Goal: Task Accomplishment & Management: Use online tool/utility

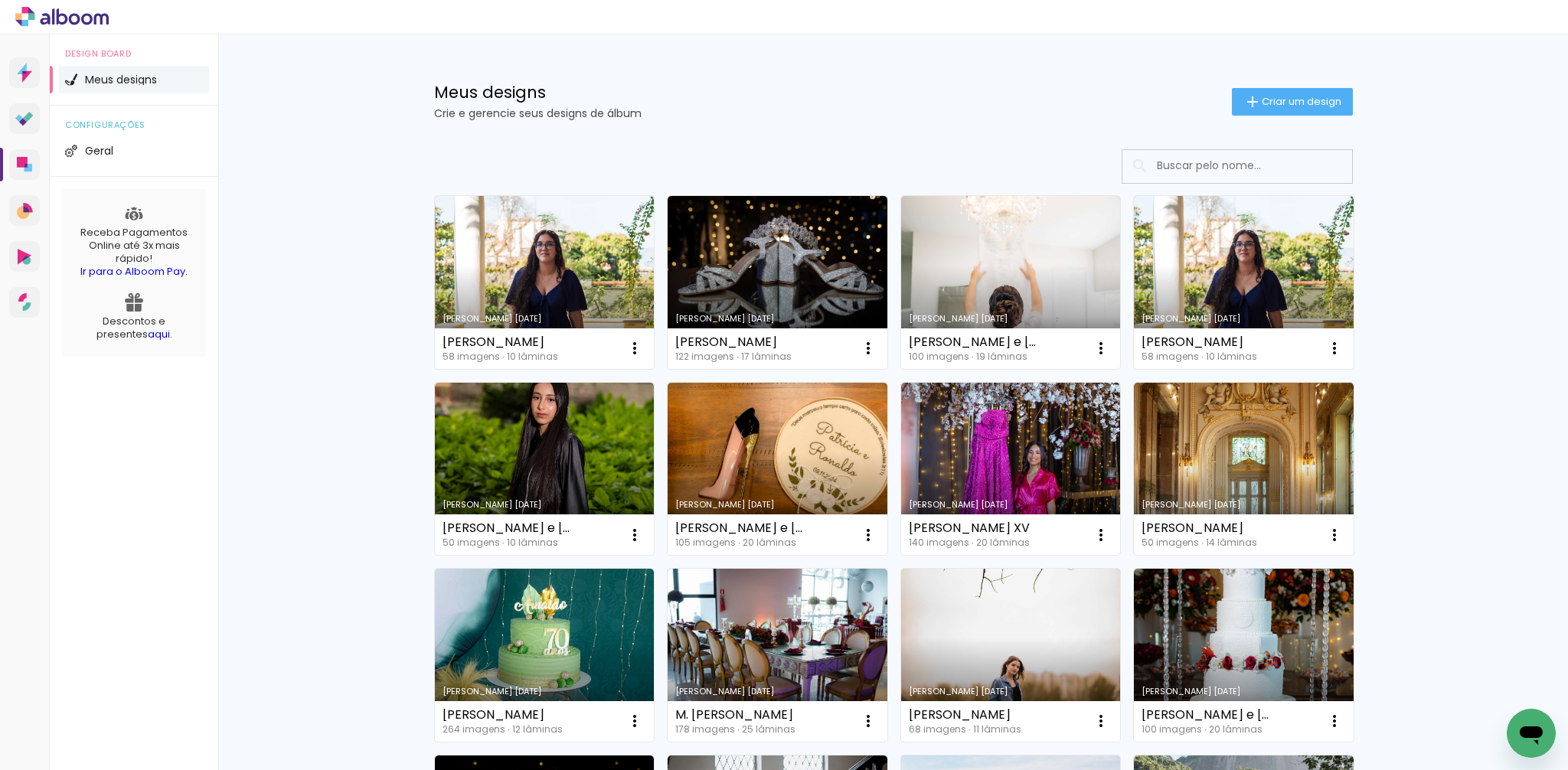
click at [551, 294] on link "Criado em [DATE]" at bounding box center [545, 282] width 219 height 173
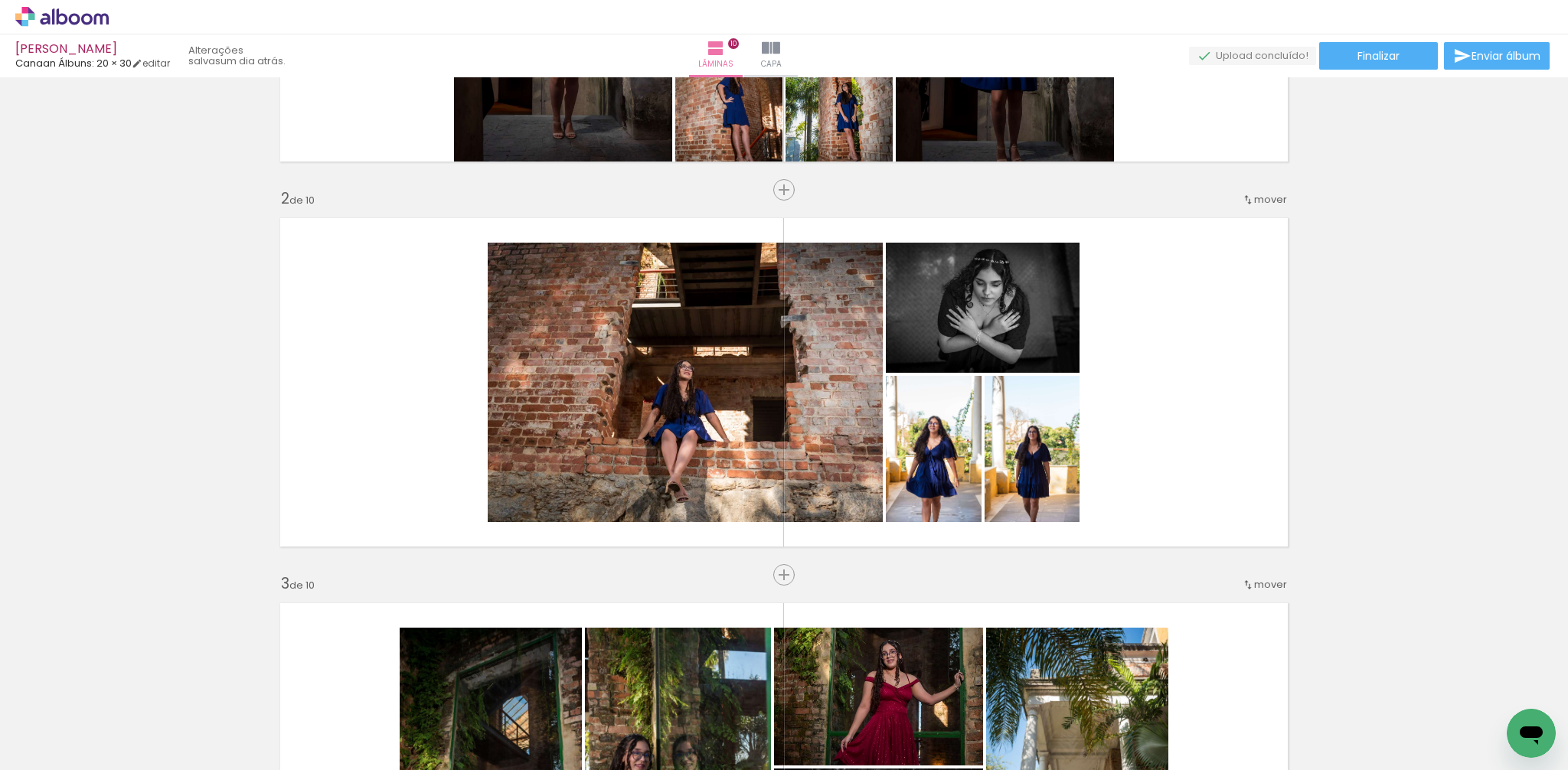
scroll to position [349, 0]
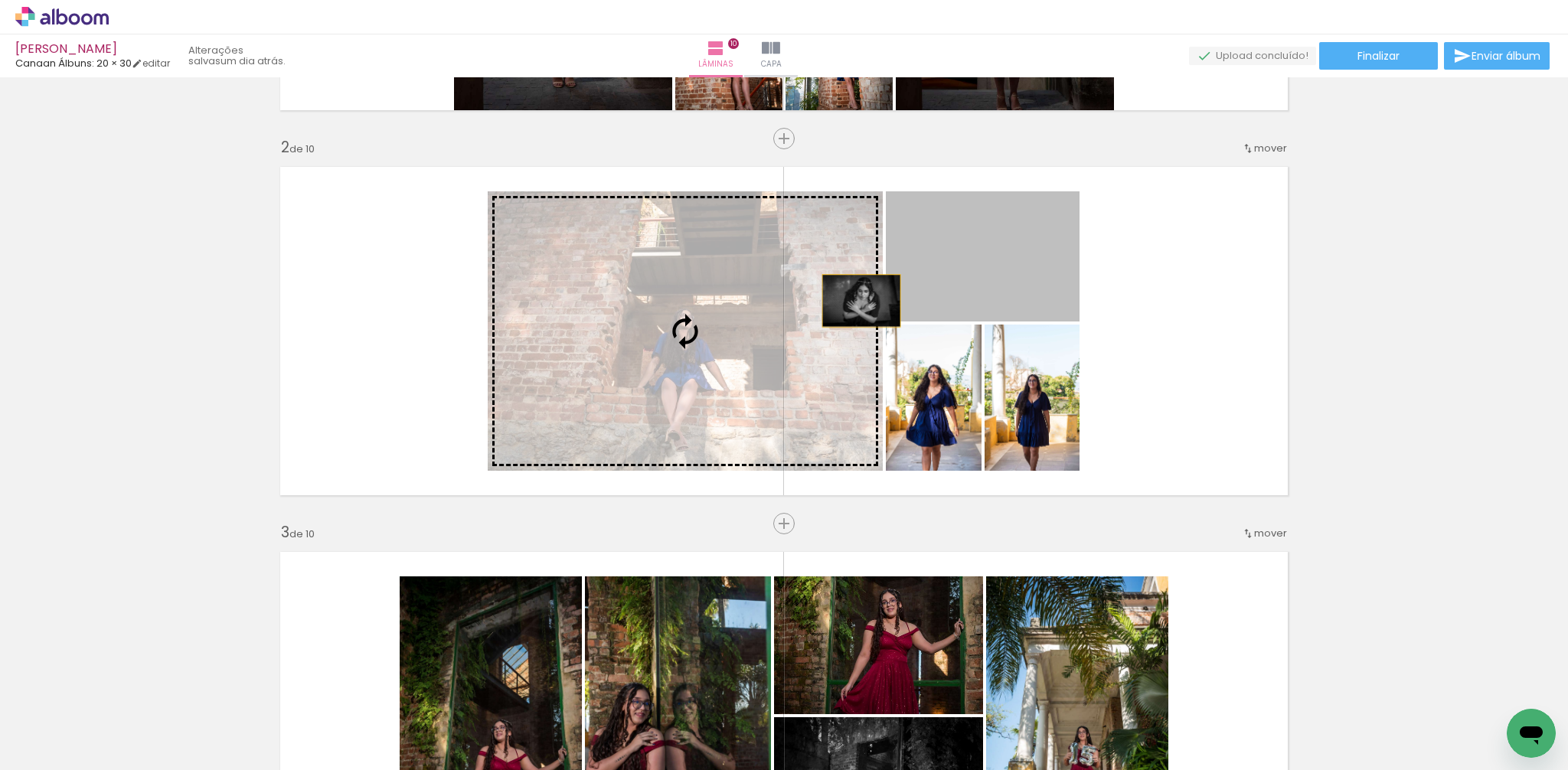
drag, startPoint x: 961, startPoint y: 291, endPoint x: 861, endPoint y: 301, distance: 100.5
click at [0, 0] on slot at bounding box center [0, 0] width 0 height 0
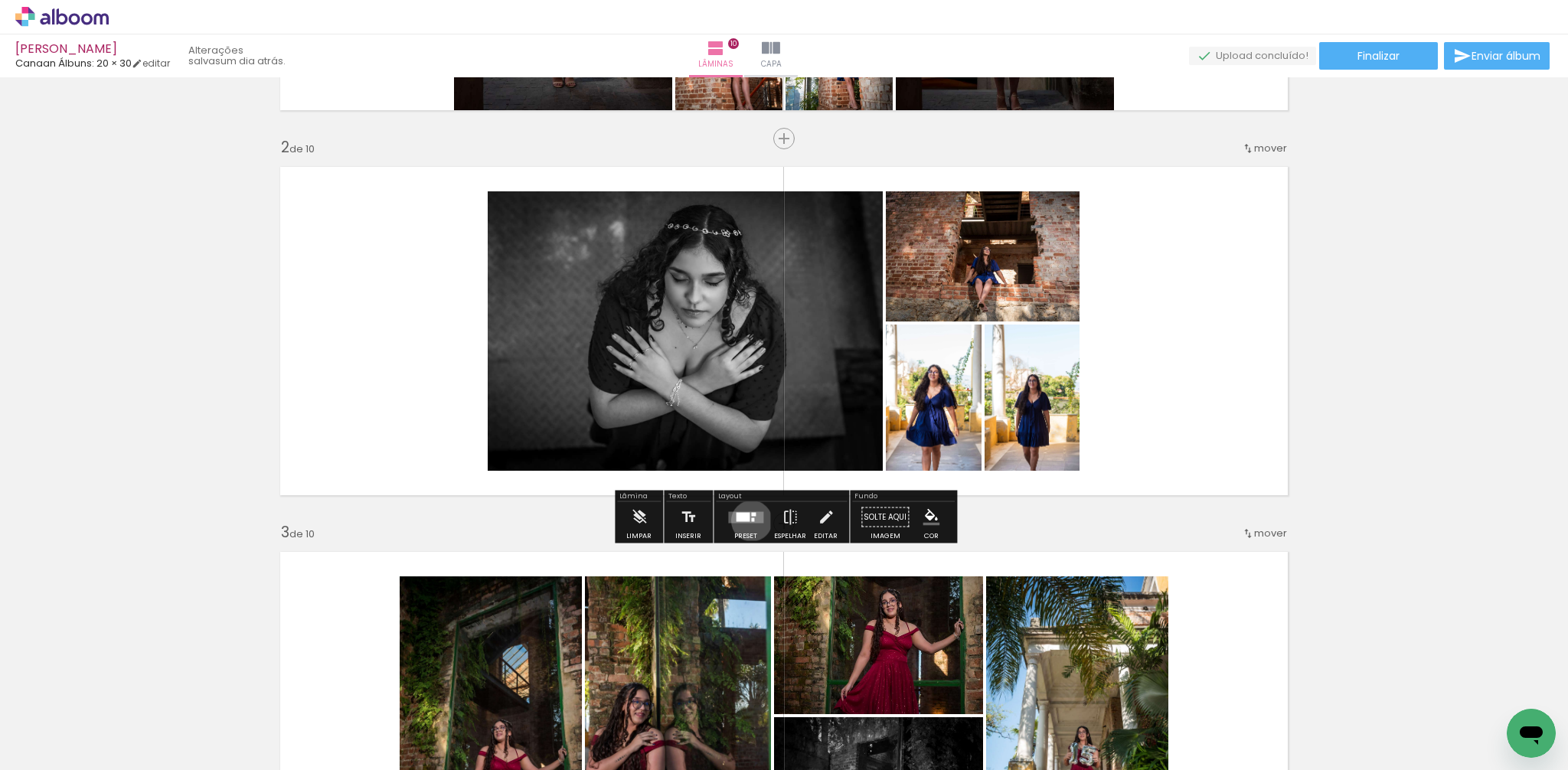
click at [751, 520] on div at bounding box center [752, 519] width 3 height 4
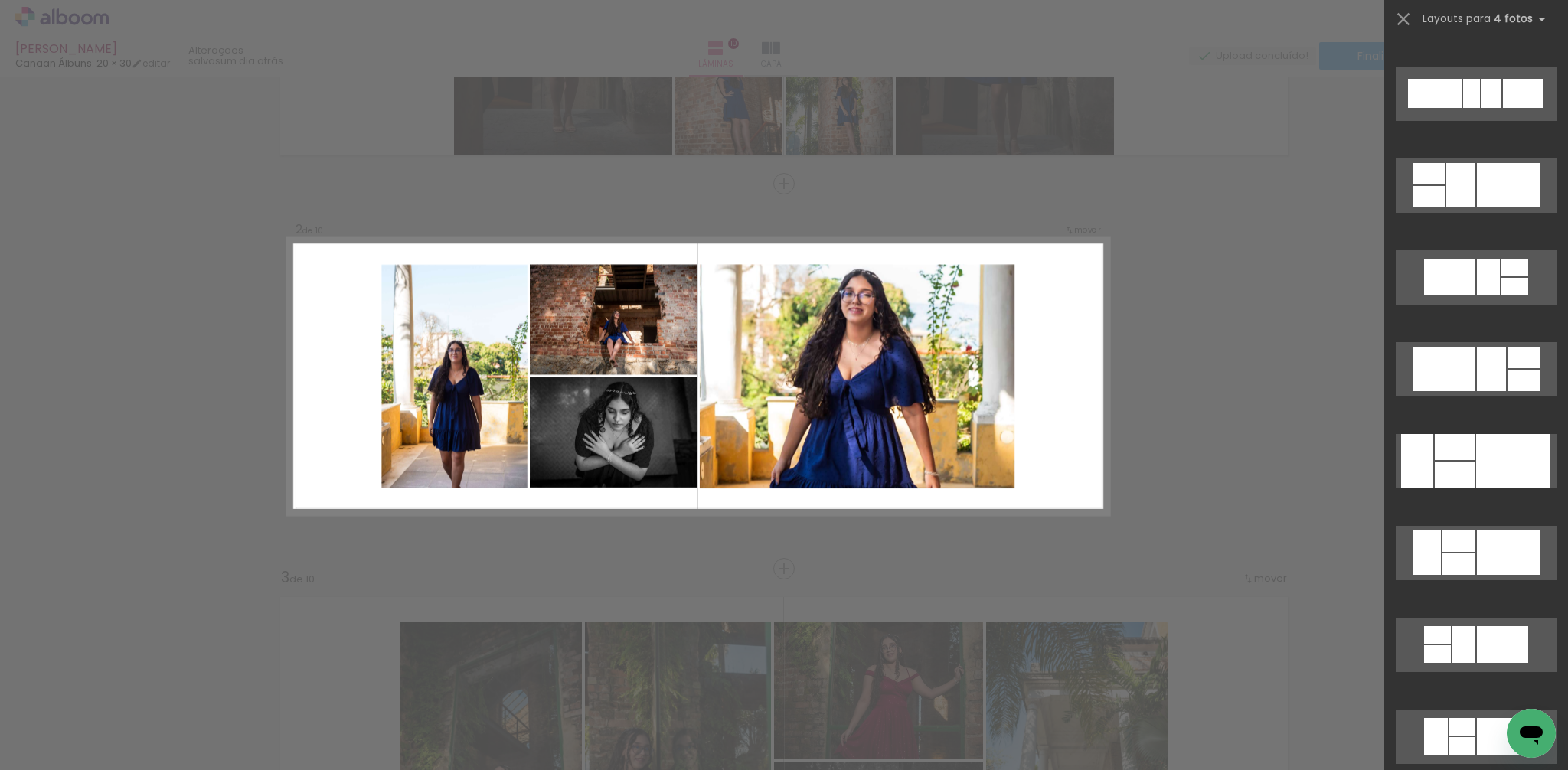
scroll to position [4668, 0]
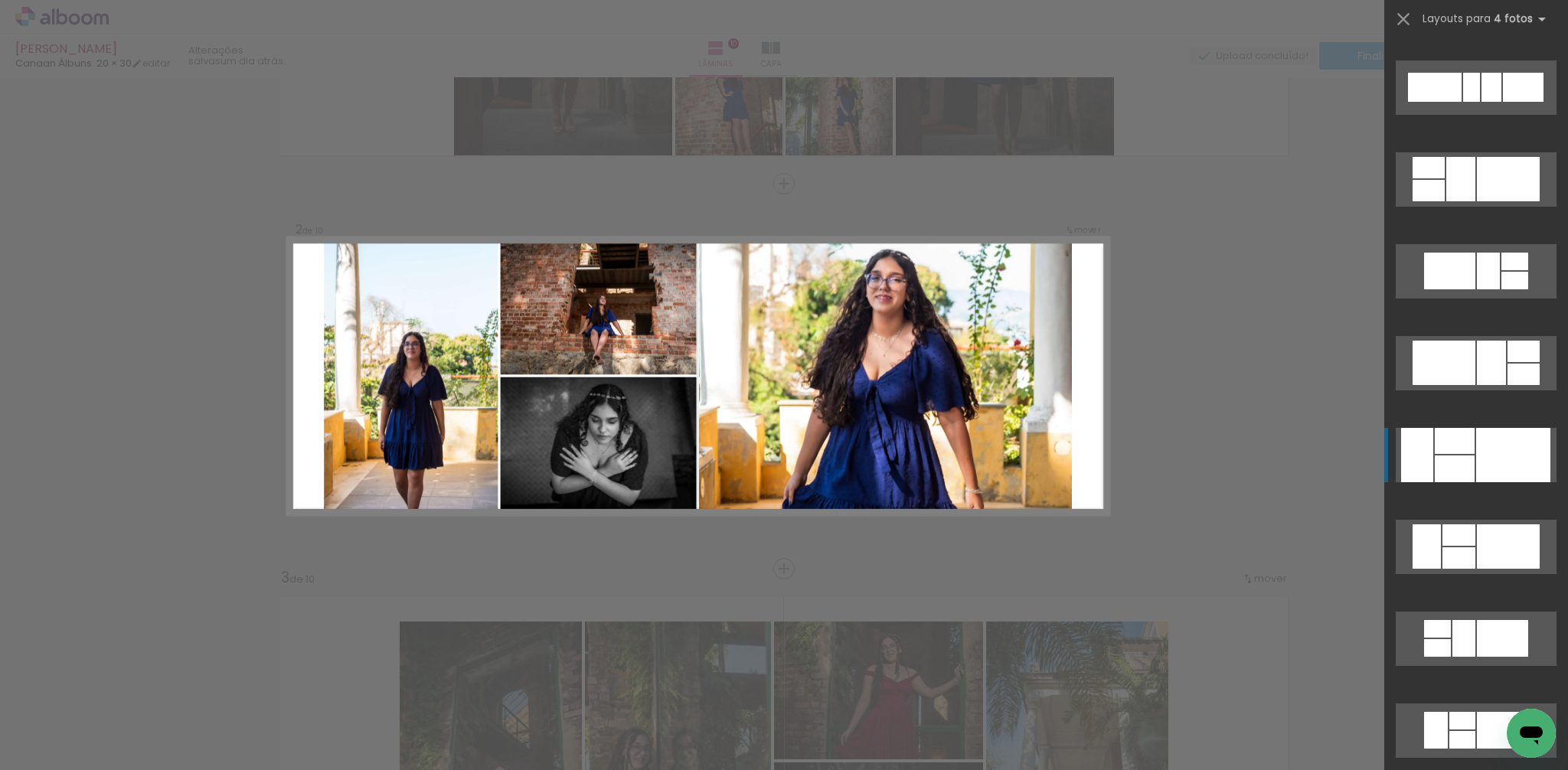
click at [1480, 476] on div at bounding box center [1513, 455] width 74 height 54
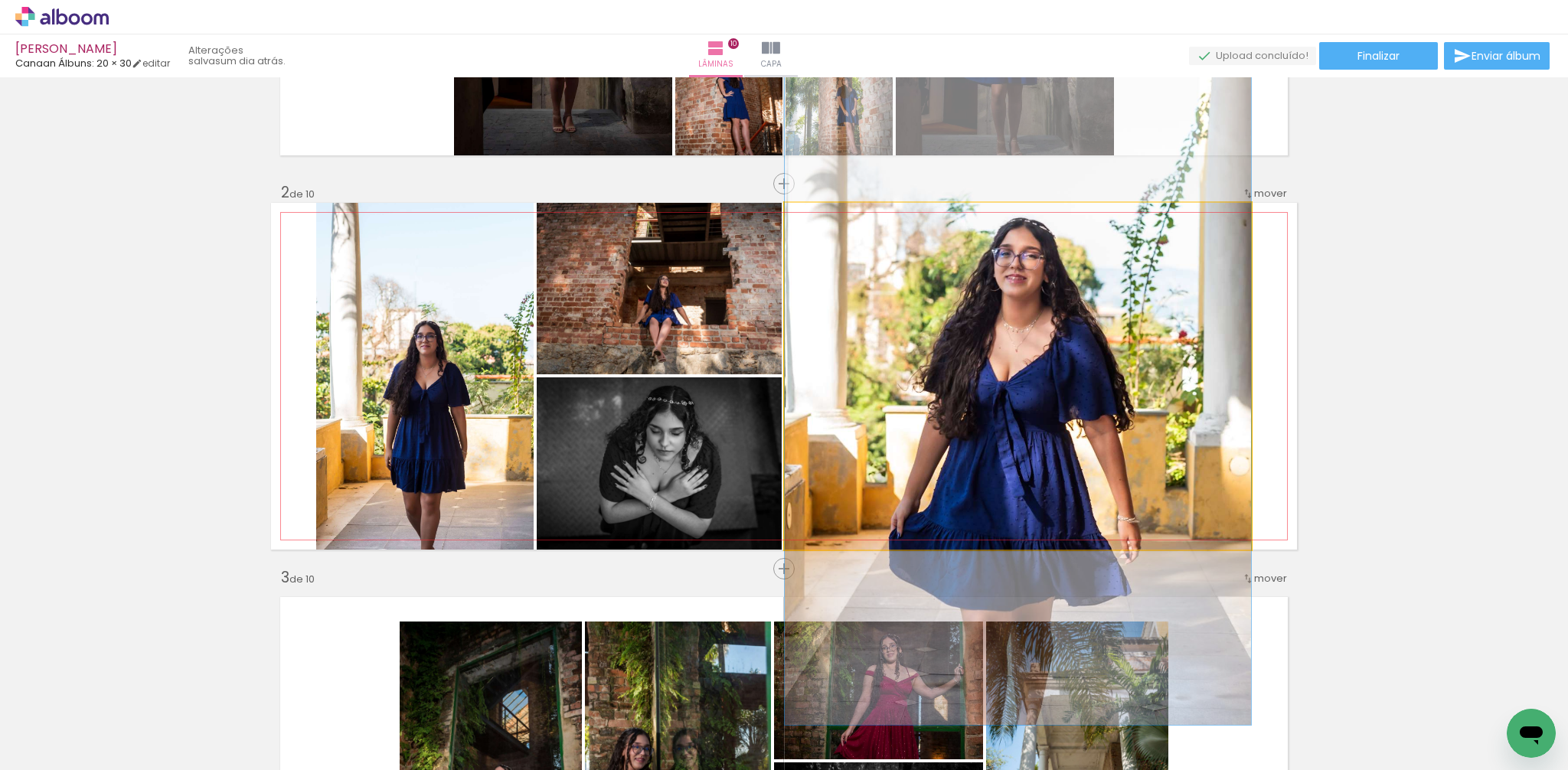
click at [1167, 446] on div at bounding box center [1018, 376] width 466 height 698
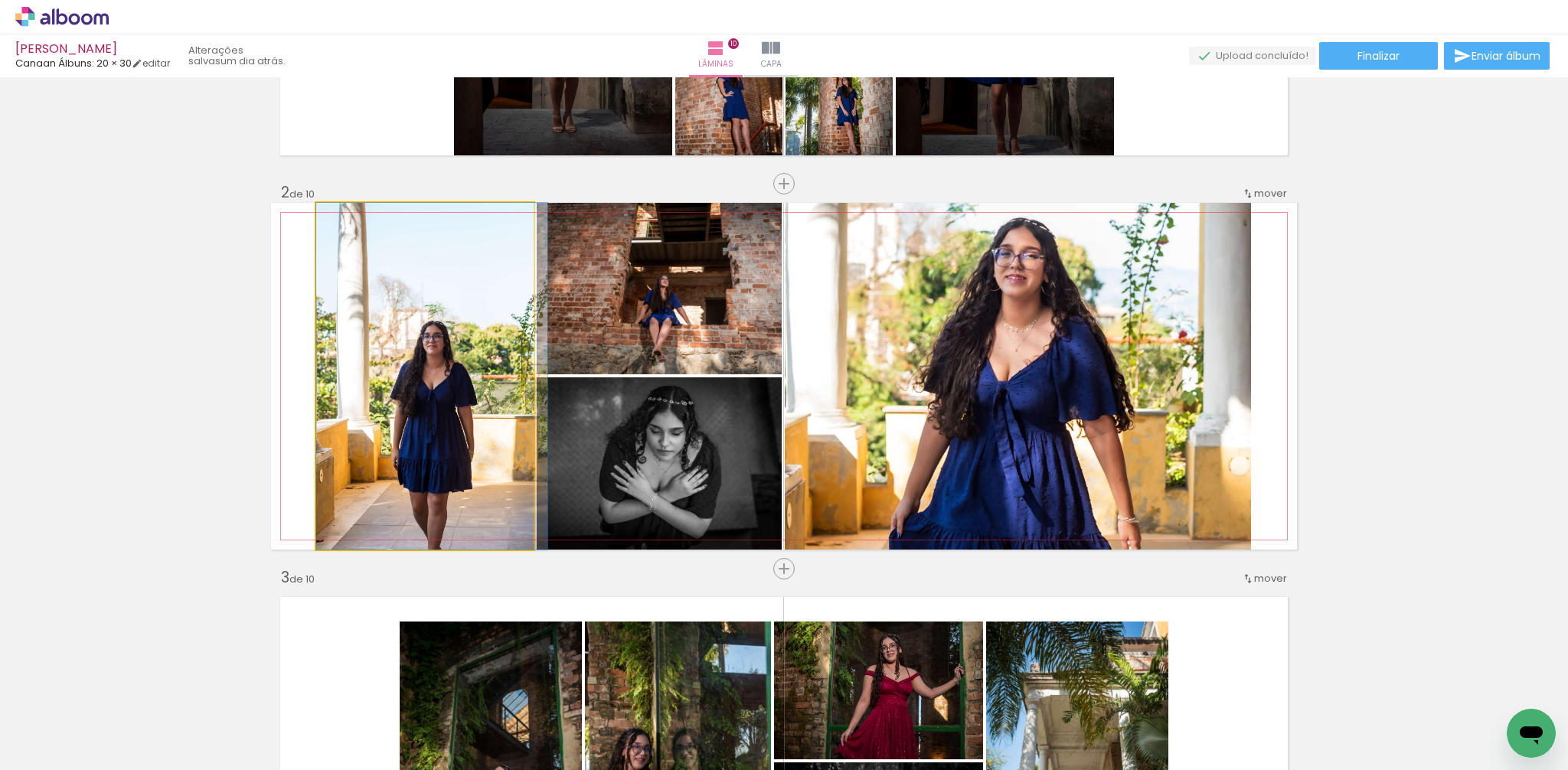
drag, startPoint x: 393, startPoint y: 391, endPoint x: 406, endPoint y: 351, distance: 42.1
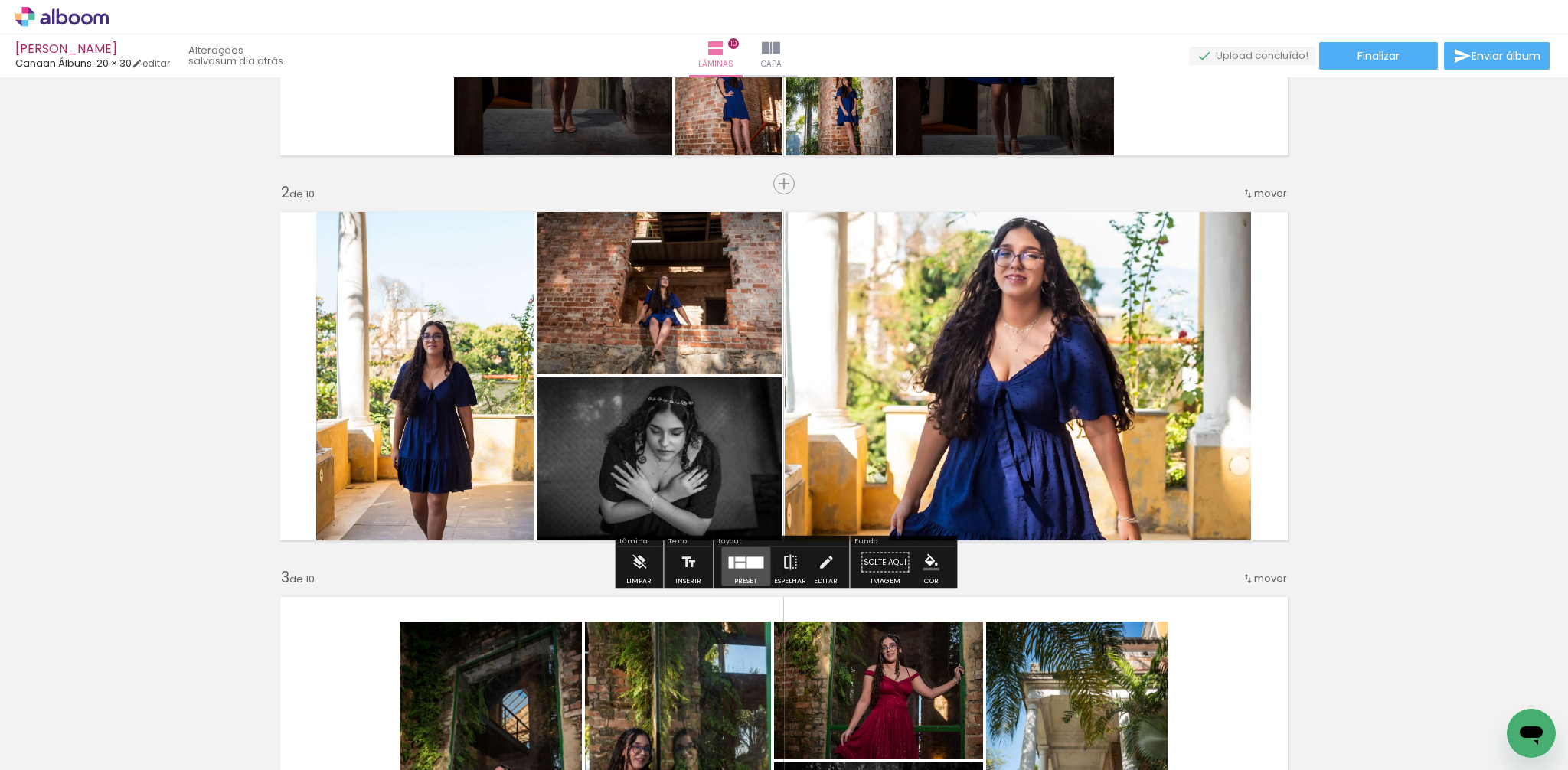
click at [746, 561] on div at bounding box center [754, 562] width 17 height 12
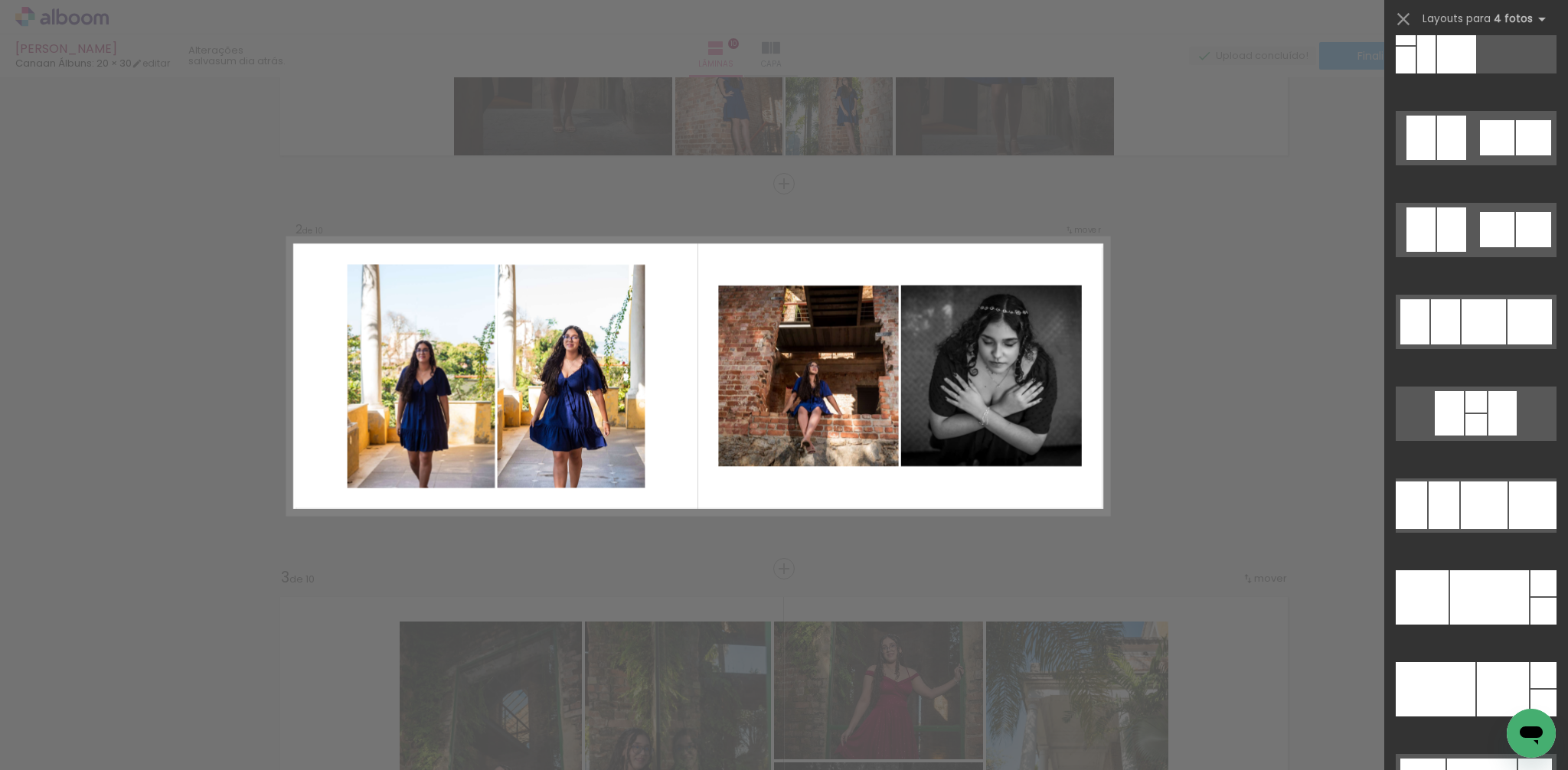
scroll to position [15733, 0]
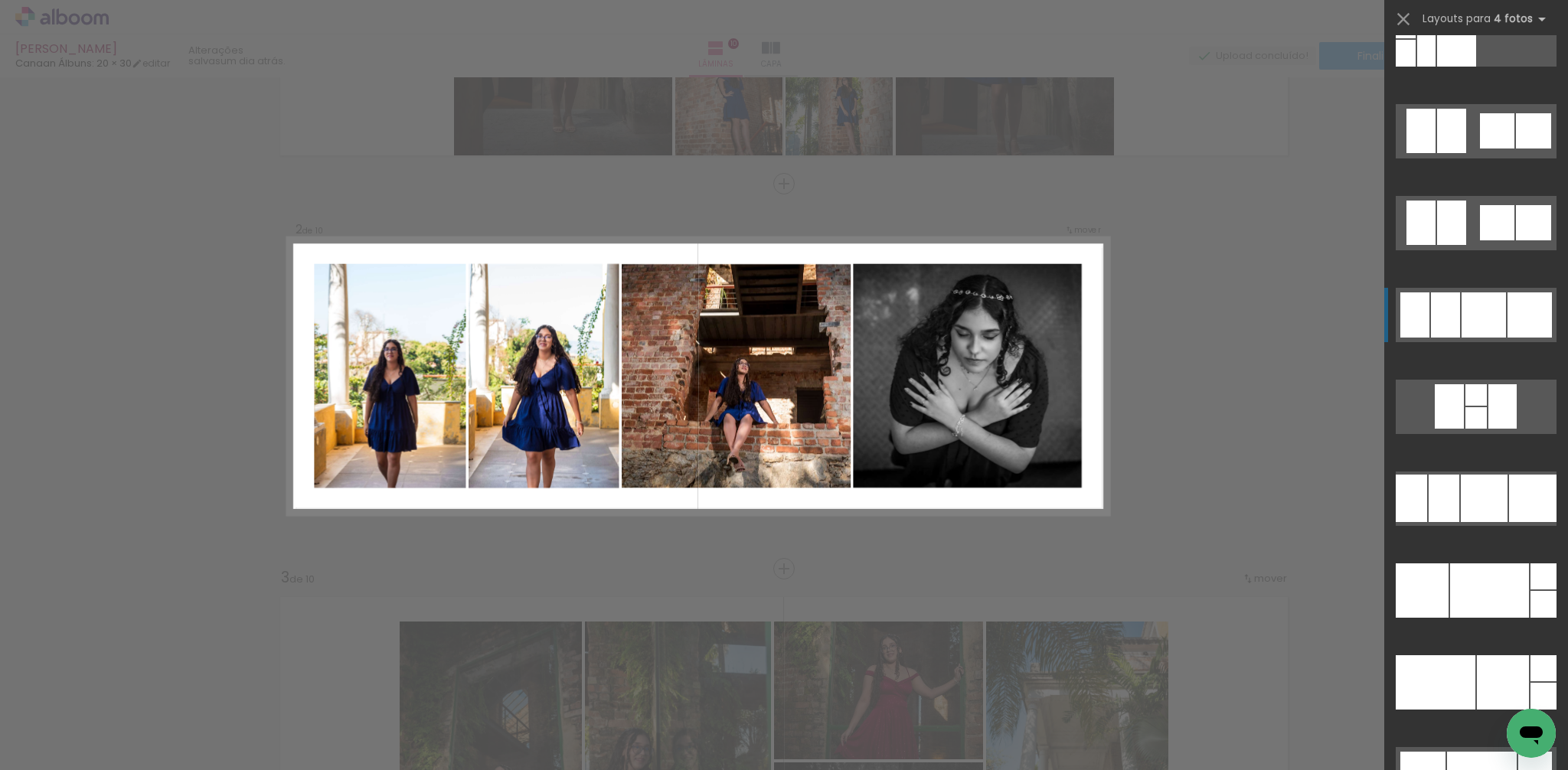
click at [1535, 298] on div at bounding box center [1529, 315] width 44 height 45
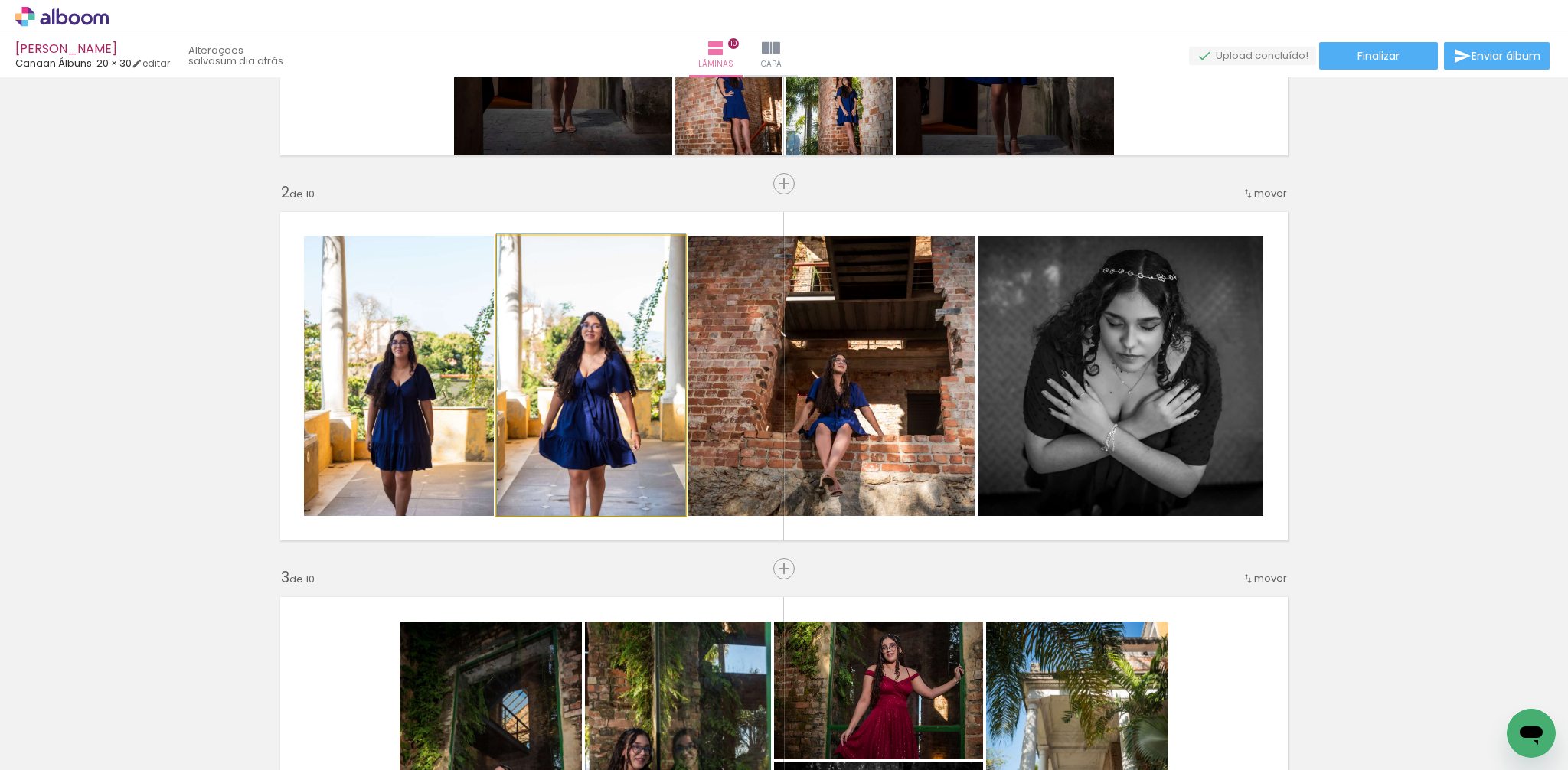
drag, startPoint x: 588, startPoint y: 372, endPoint x: 436, endPoint y: 388, distance: 152.8
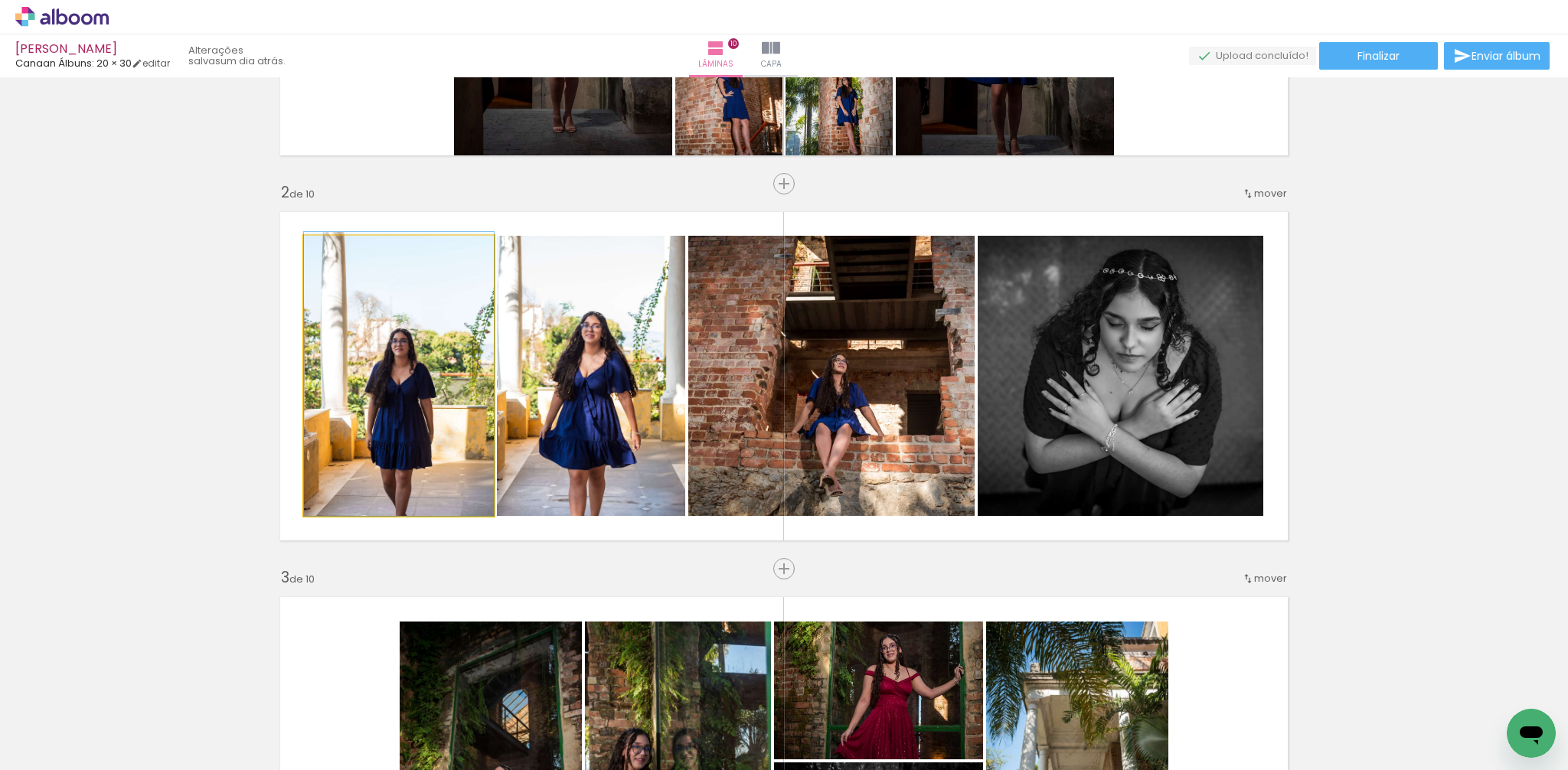
drag, startPoint x: 386, startPoint y: 397, endPoint x: 396, endPoint y: 343, distance: 54.9
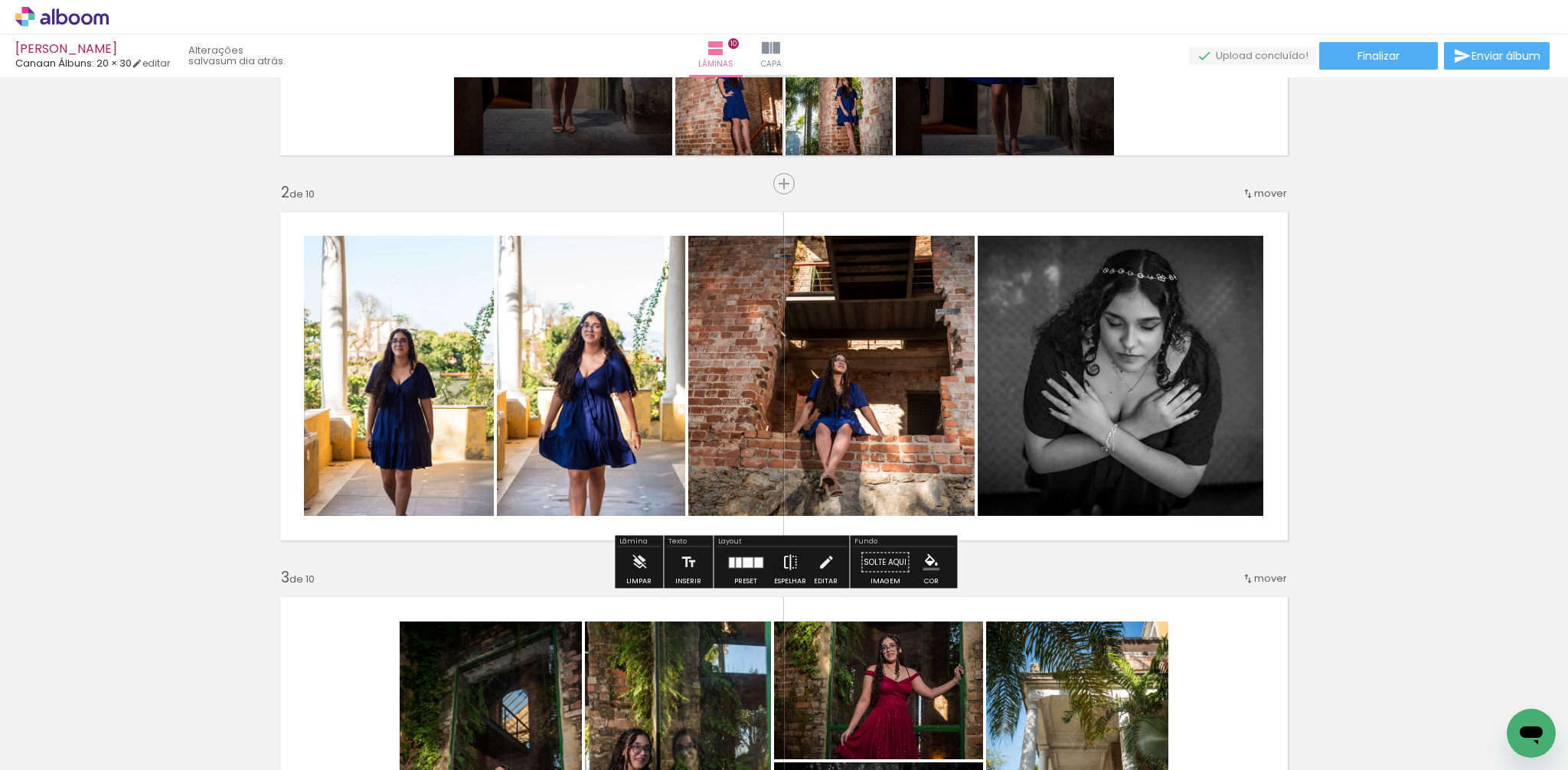
click at [785, 560] on iron-icon at bounding box center [789, 563] width 17 height 31
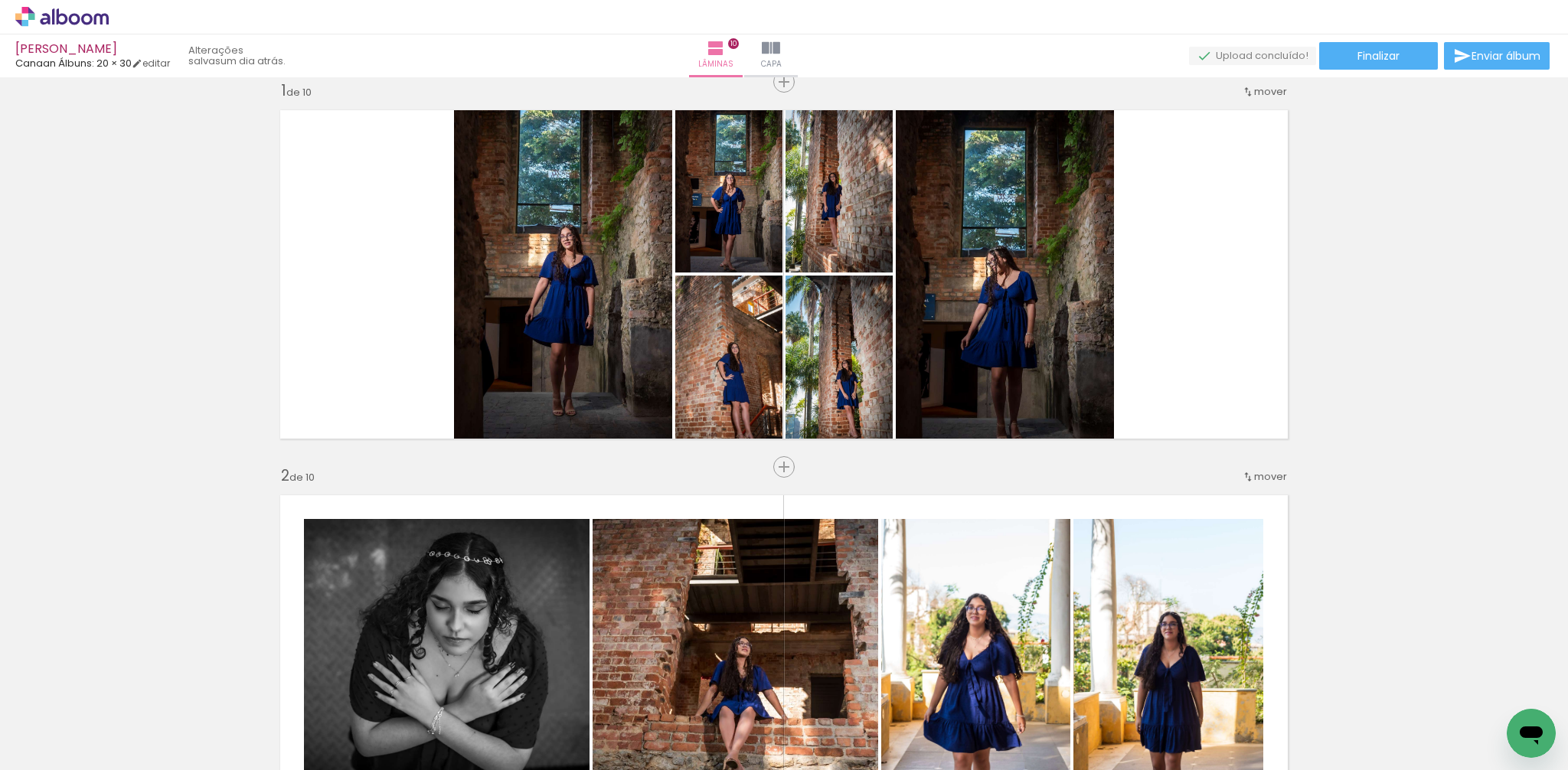
scroll to position [0, 0]
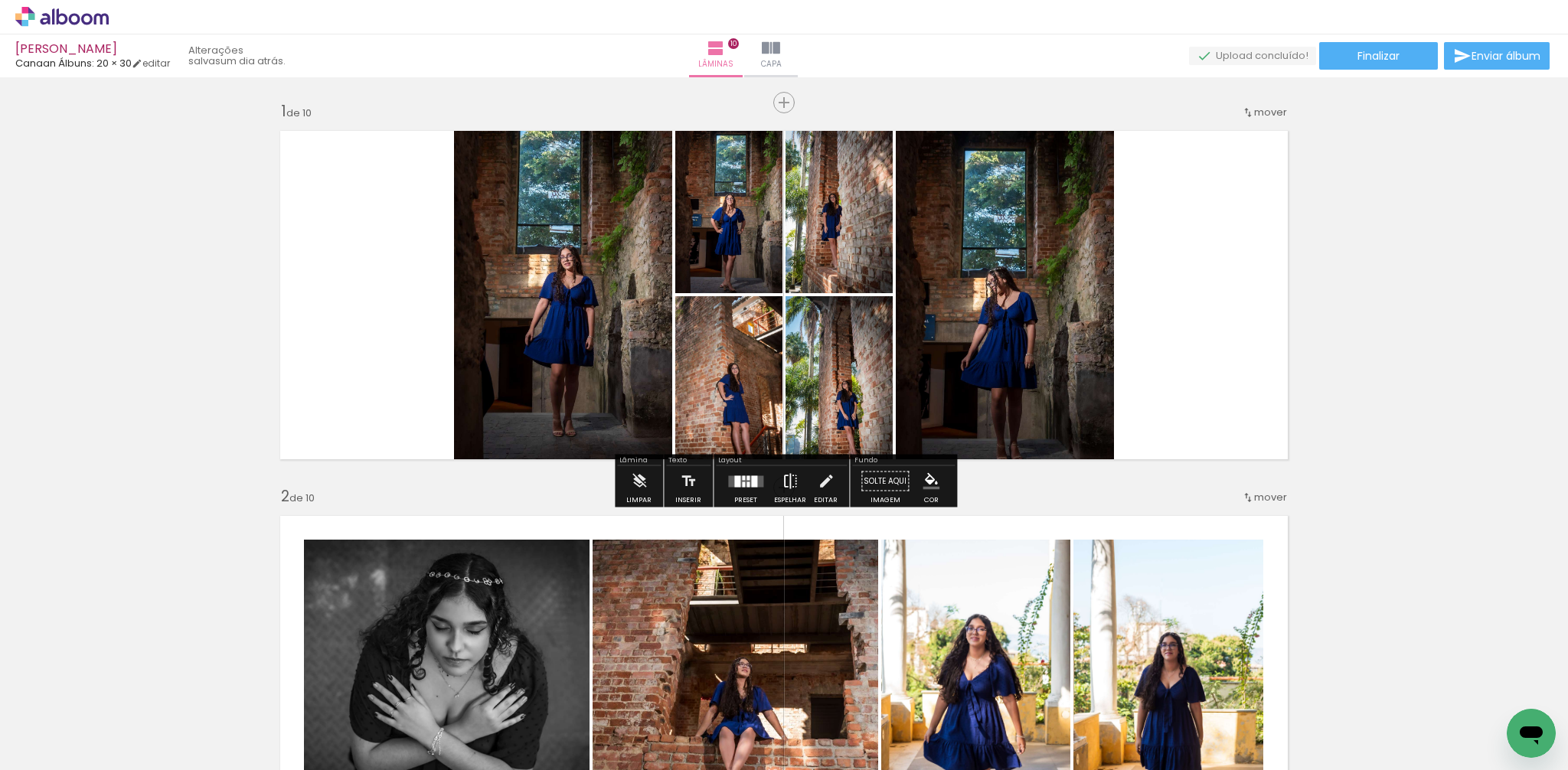
click at [786, 476] on iron-icon at bounding box center [789, 481] width 17 height 31
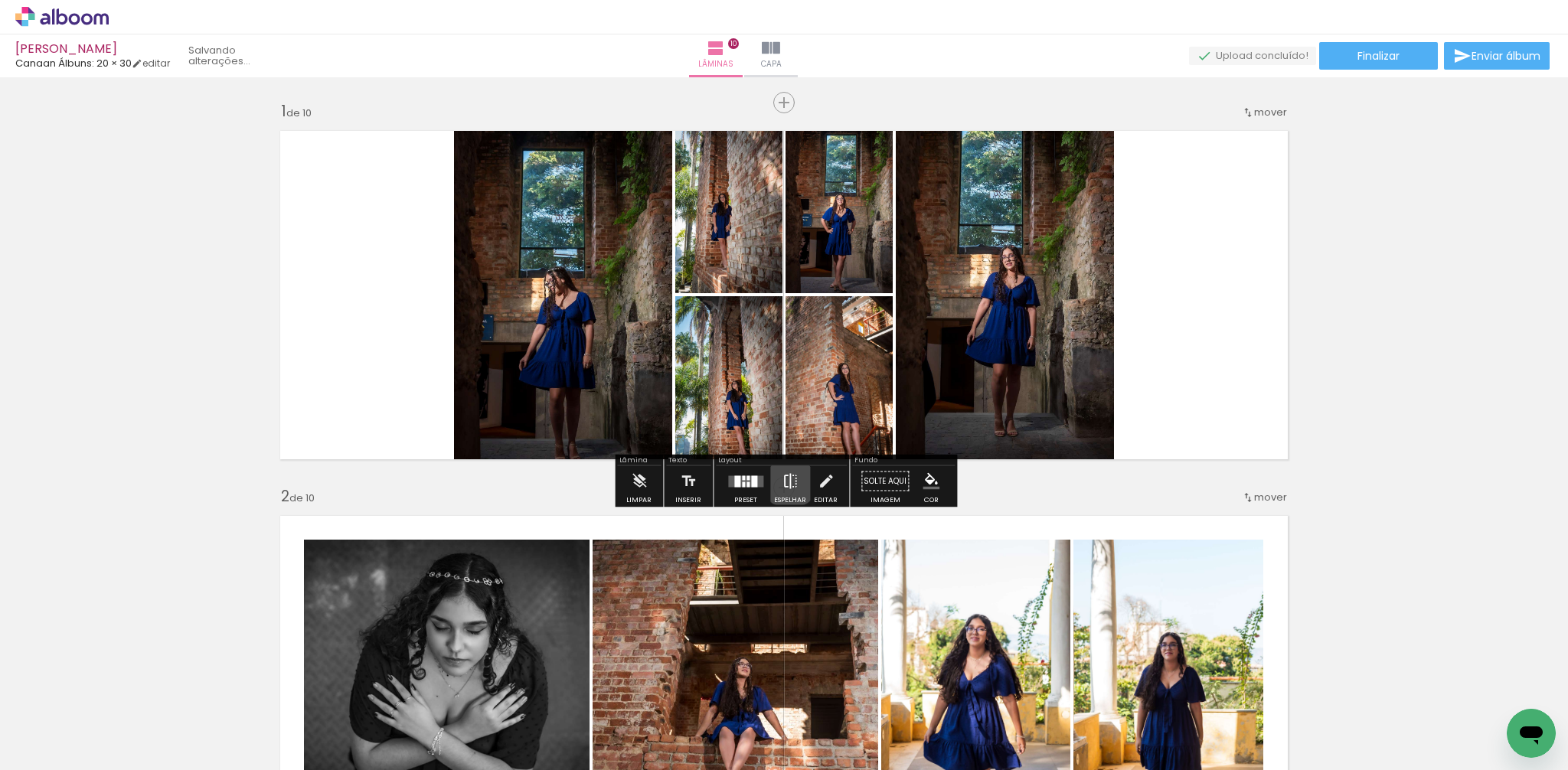
scroll to position [1, 0]
drag, startPoint x: 744, startPoint y: 480, endPoint x: 1567, endPoint y: 229, distance: 860.4
click at [744, 480] on quentale-layouter at bounding box center [745, 480] width 35 height 12
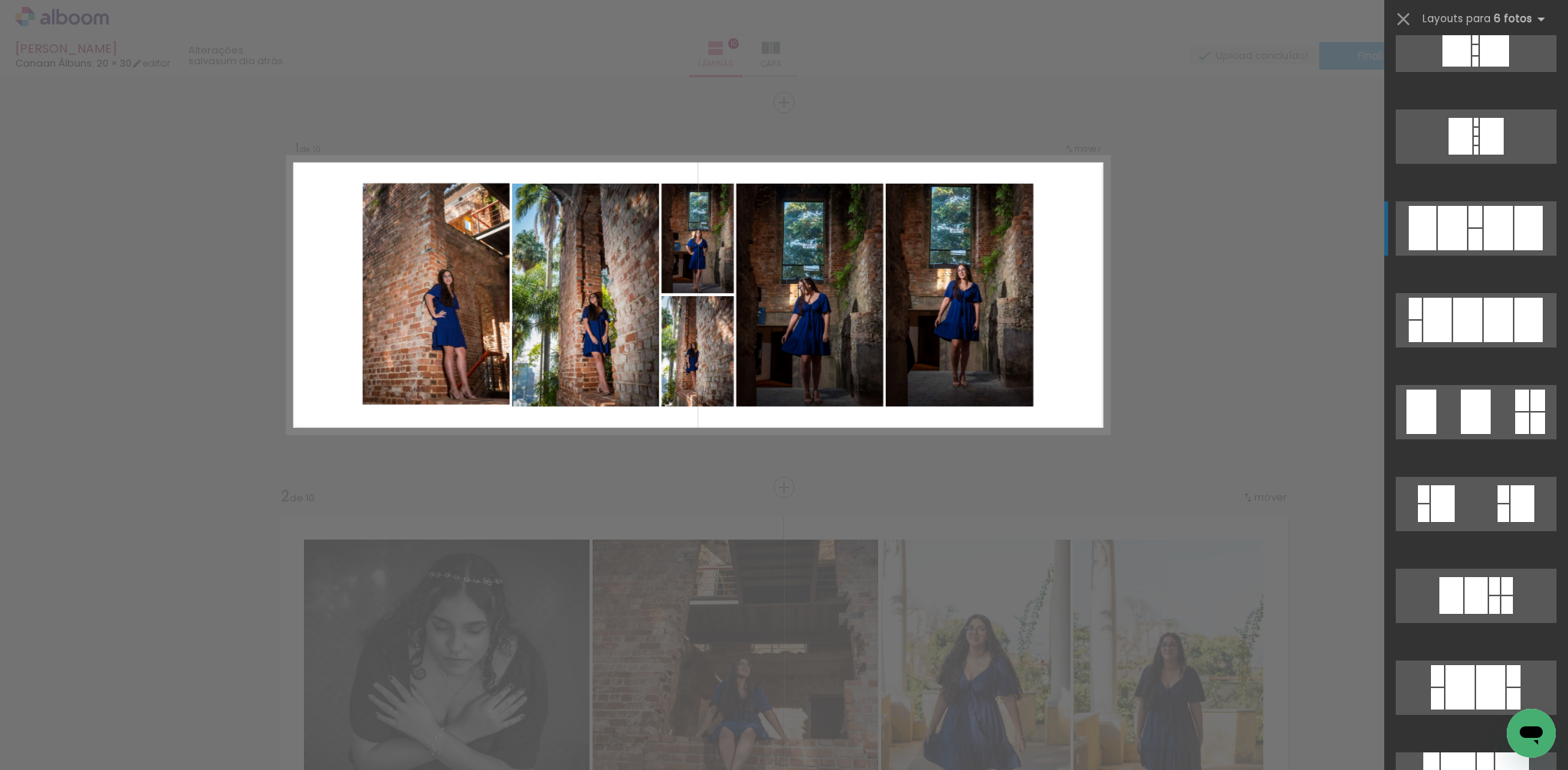
scroll to position [3889, 0]
click at [1500, 248] on div at bounding box center [1498, 227] width 29 height 44
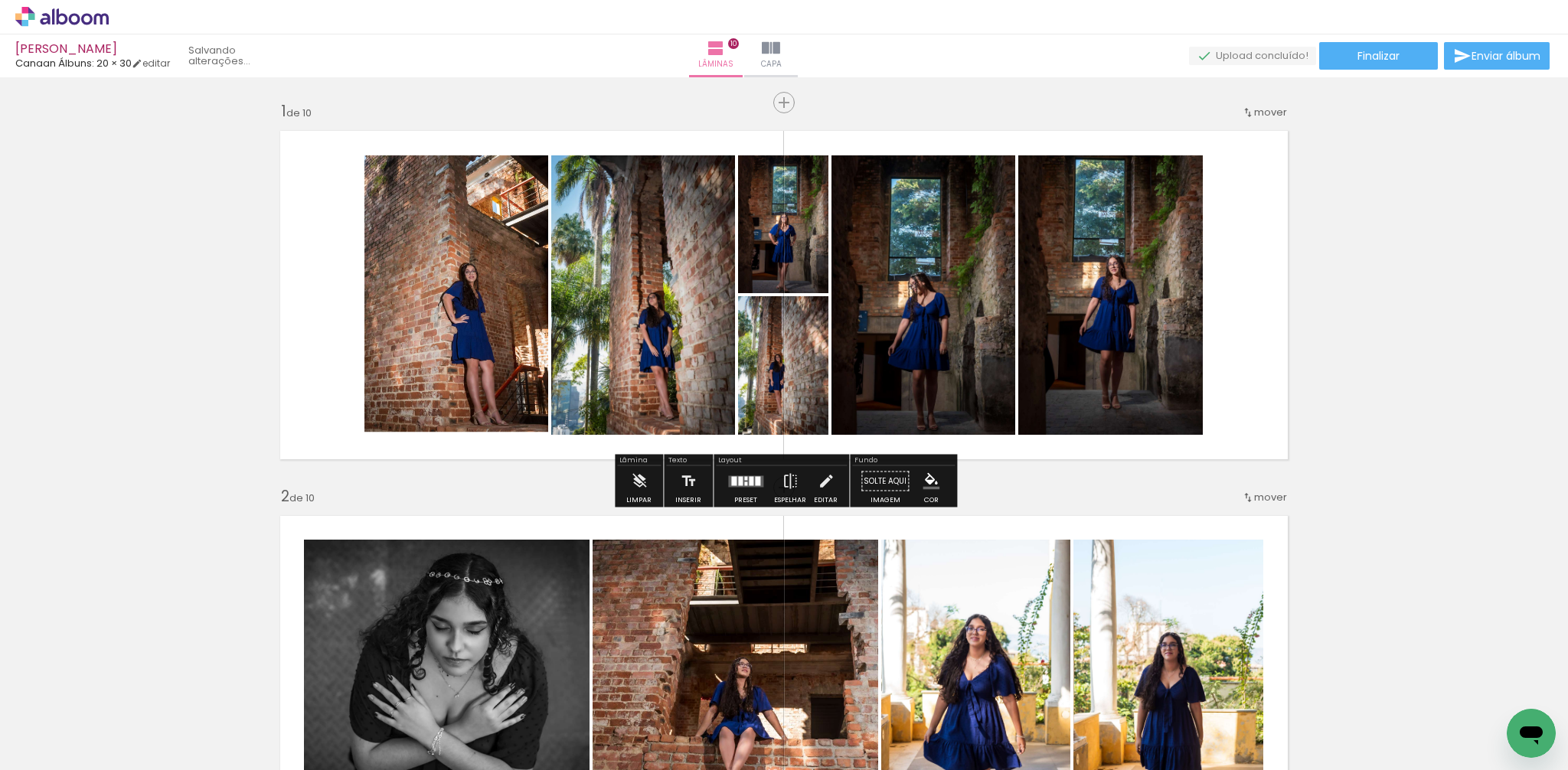
scroll to position [3892, 0]
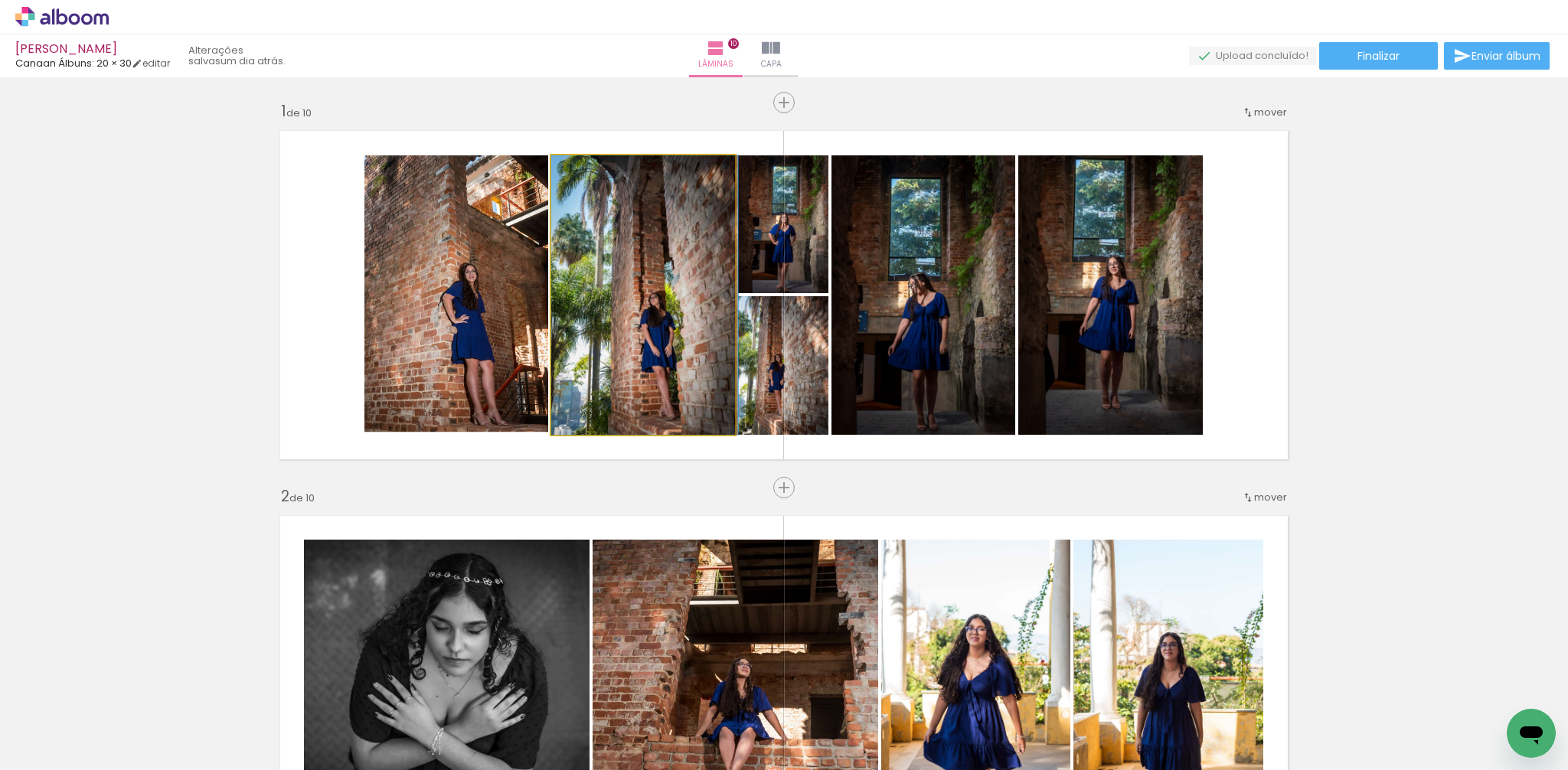
drag, startPoint x: 672, startPoint y: 312, endPoint x: 673, endPoint y: 294, distance: 18.0
click at [673, 294] on div at bounding box center [644, 294] width 187 height 279
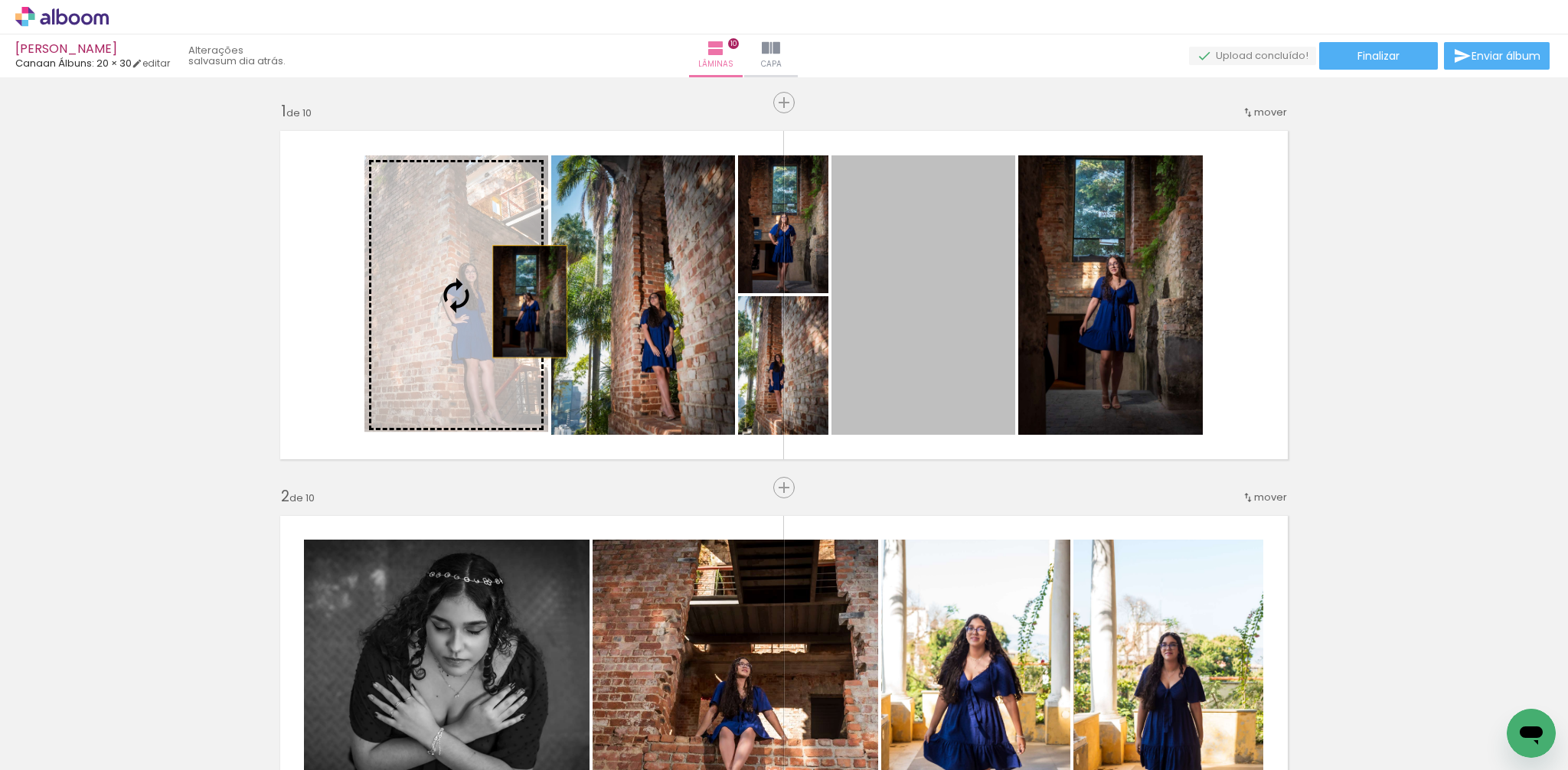
drag, startPoint x: 925, startPoint y: 318, endPoint x: 545, endPoint y: 300, distance: 380.4
click at [0, 0] on slot at bounding box center [0, 0] width 0 height 0
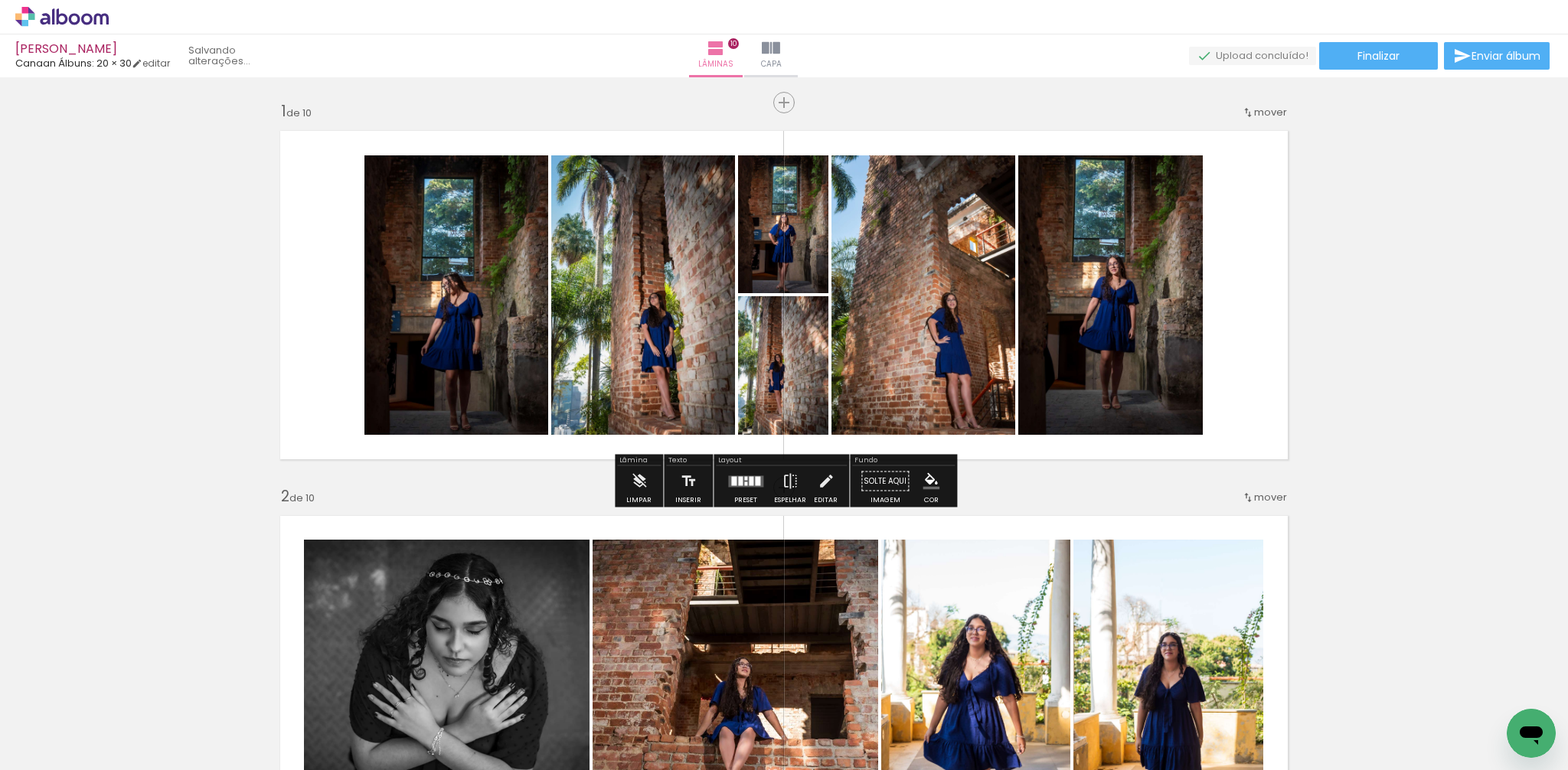
scroll to position [3, 0]
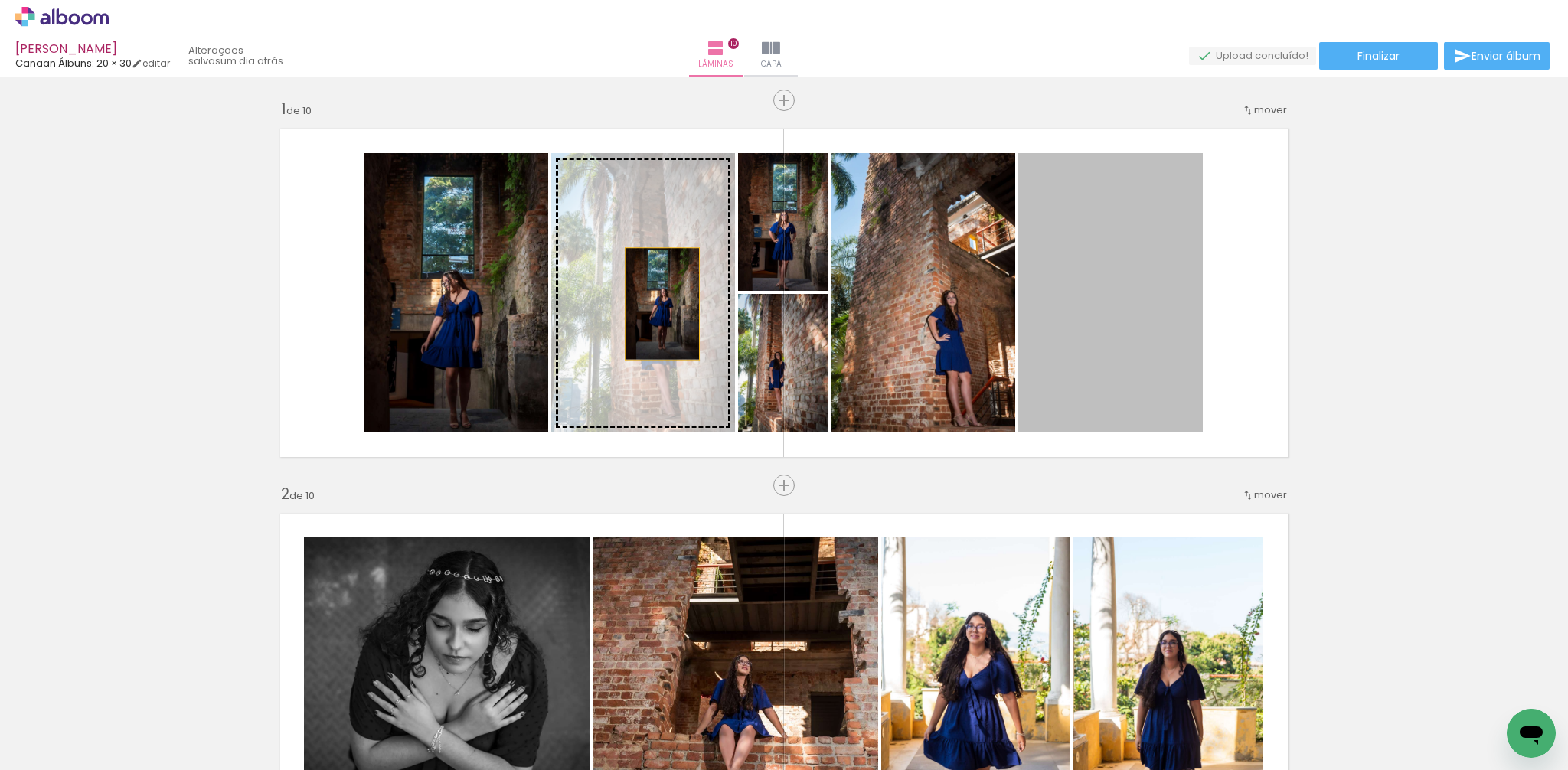
drag, startPoint x: 1107, startPoint y: 317, endPoint x: 663, endPoint y: 303, distance: 444.2
click at [0, 0] on slot at bounding box center [0, 0] width 0 height 0
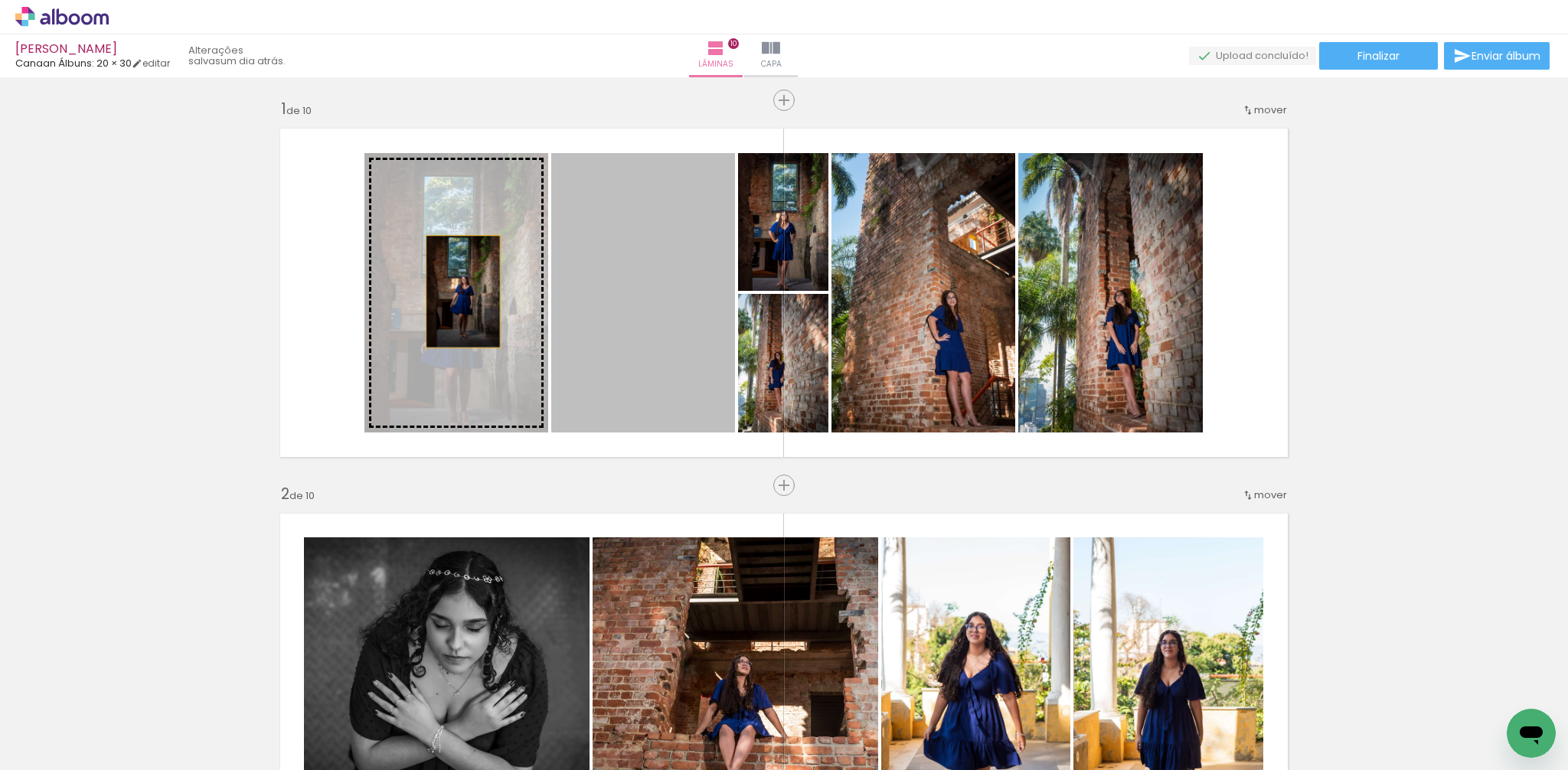
drag, startPoint x: 653, startPoint y: 305, endPoint x: 465, endPoint y: 293, distance: 188.4
click at [0, 0] on slot at bounding box center [0, 0] width 0 height 0
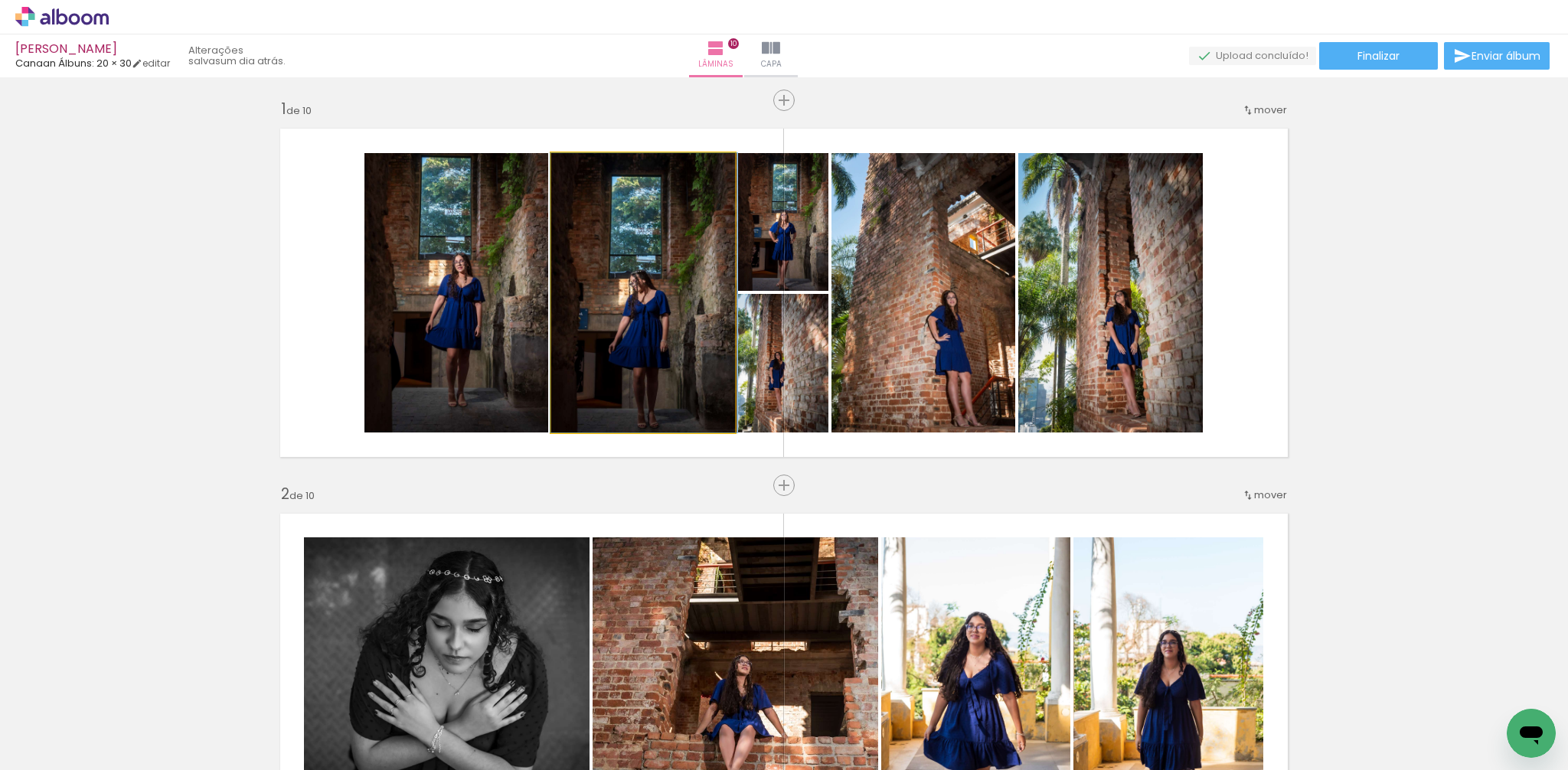
drag, startPoint x: 702, startPoint y: 310, endPoint x: 702, endPoint y: 291, distance: 19.0
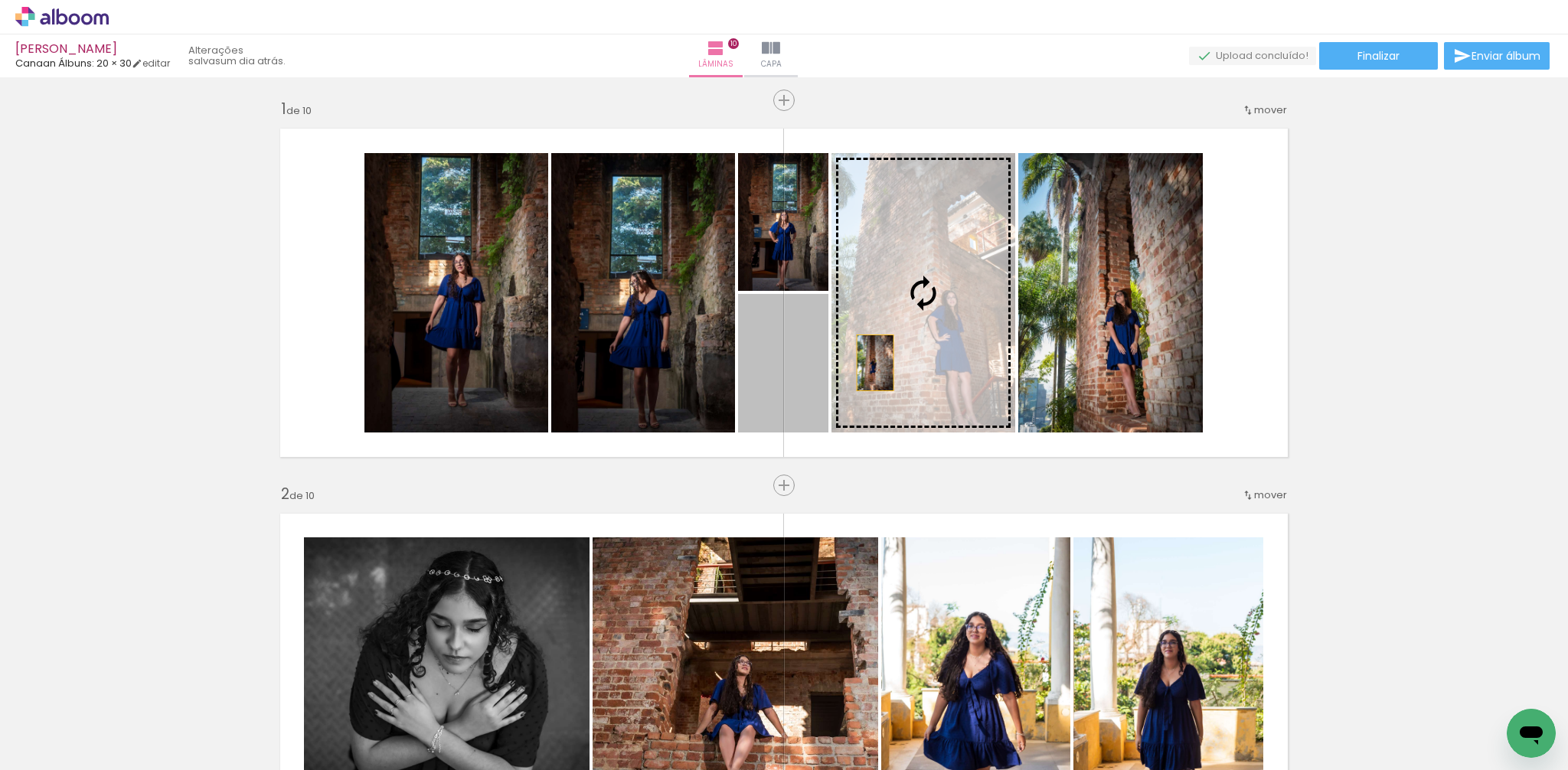
drag, startPoint x: 810, startPoint y: 370, endPoint x: 889, endPoint y: 358, distance: 79.9
click at [0, 0] on slot at bounding box center [0, 0] width 0 height 0
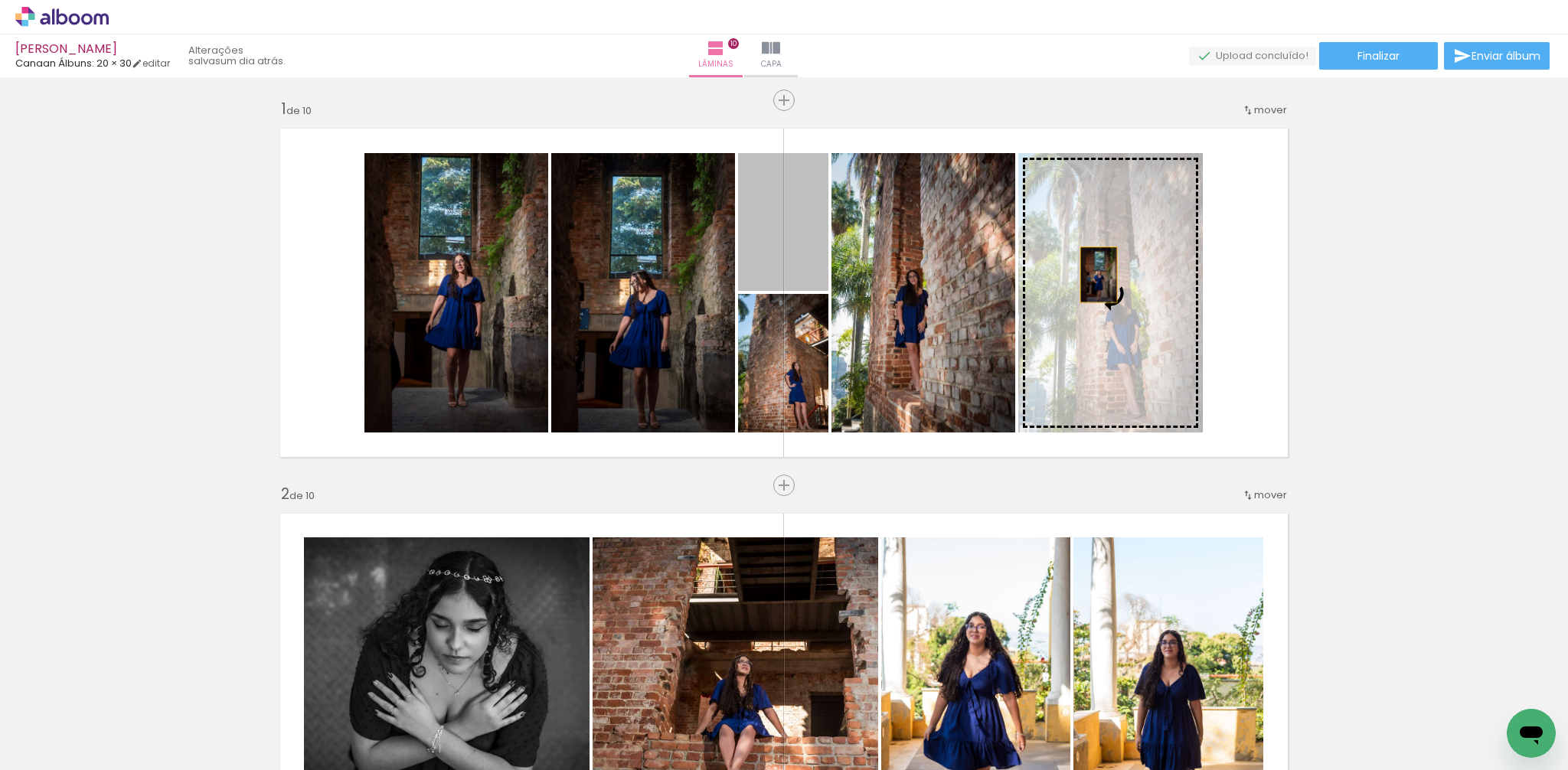
drag, startPoint x: 794, startPoint y: 240, endPoint x: 1126, endPoint y: 276, distance: 333.9
click at [0, 0] on slot at bounding box center [0, 0] width 0 height 0
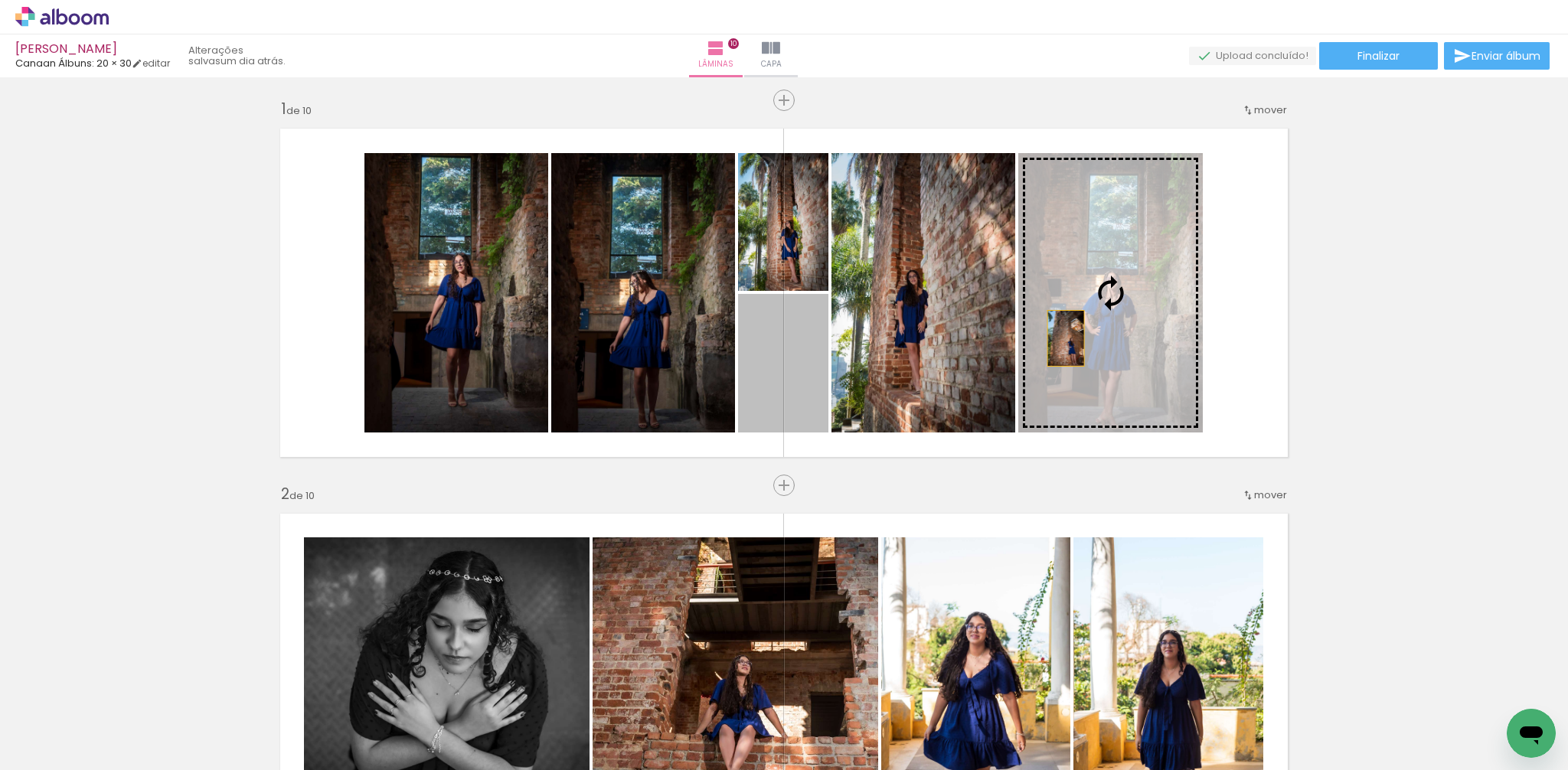
drag, startPoint x: 797, startPoint y: 380, endPoint x: 1086, endPoint y: 334, distance: 292.6
click at [0, 0] on slot at bounding box center [0, 0] width 0 height 0
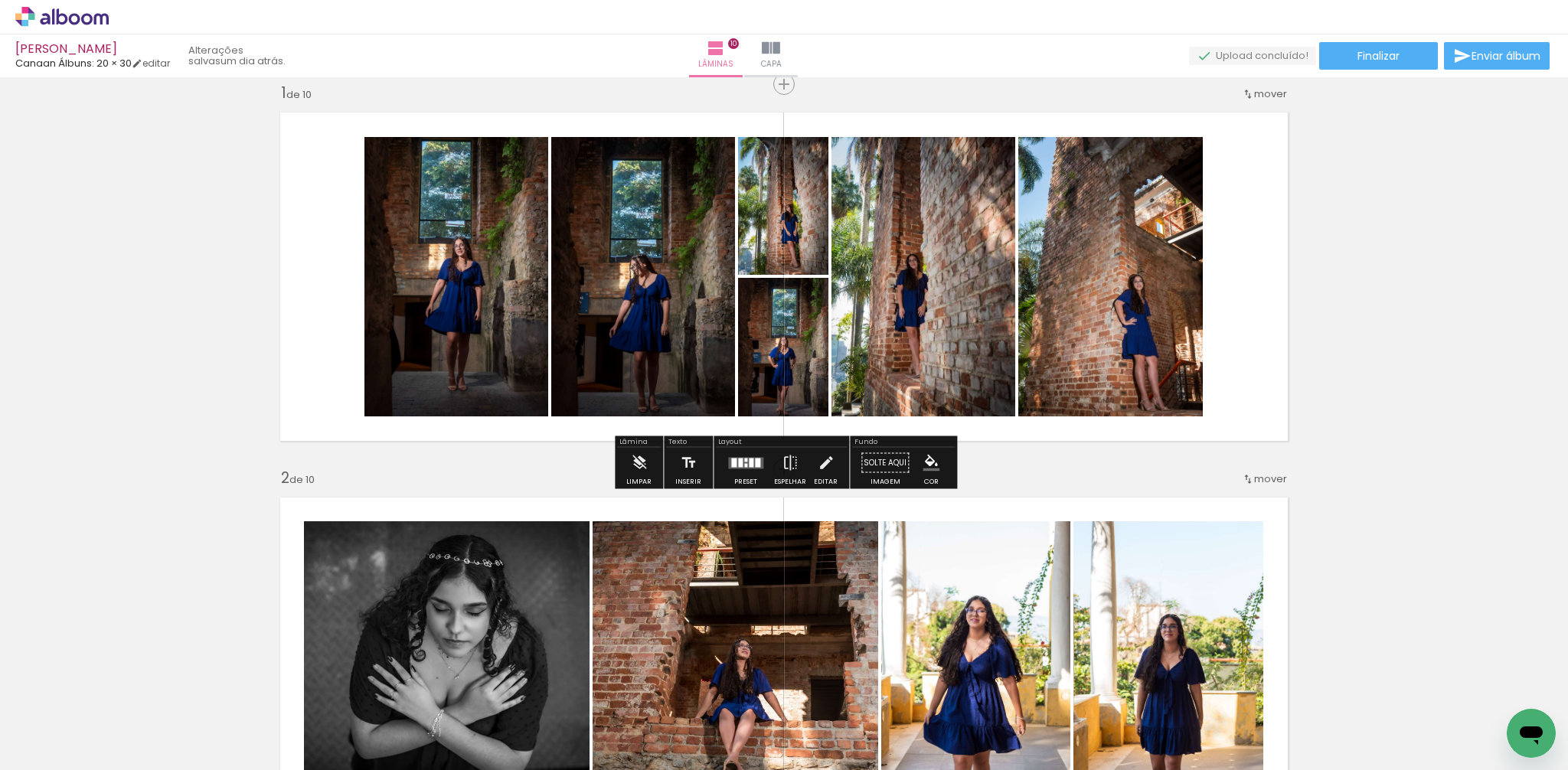
scroll to position [20, 0]
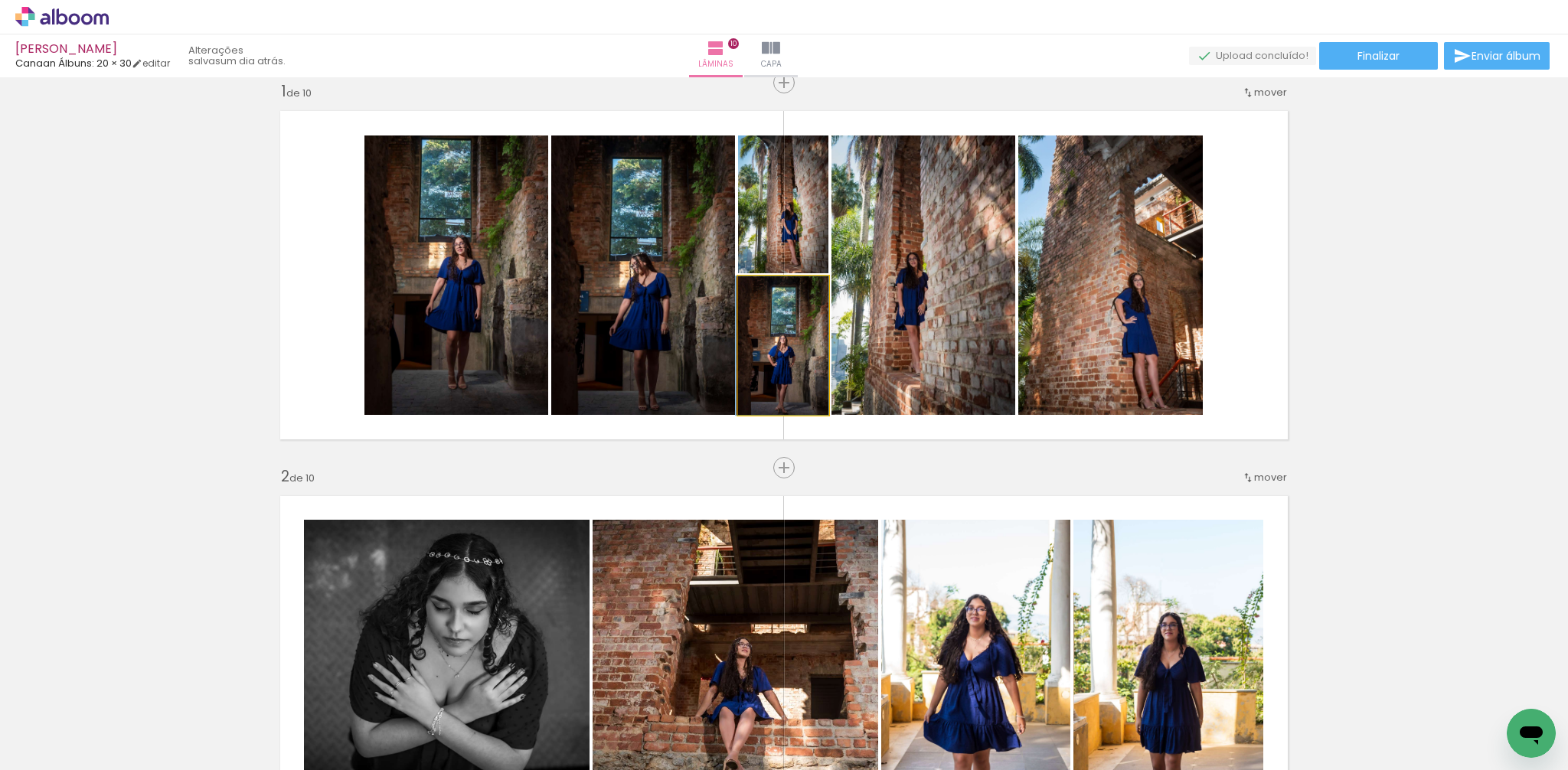
drag, startPoint x: 786, startPoint y: 369, endPoint x: 668, endPoint y: 307, distance: 133.3
click at [0, 0] on slot at bounding box center [0, 0] width 0 height 0
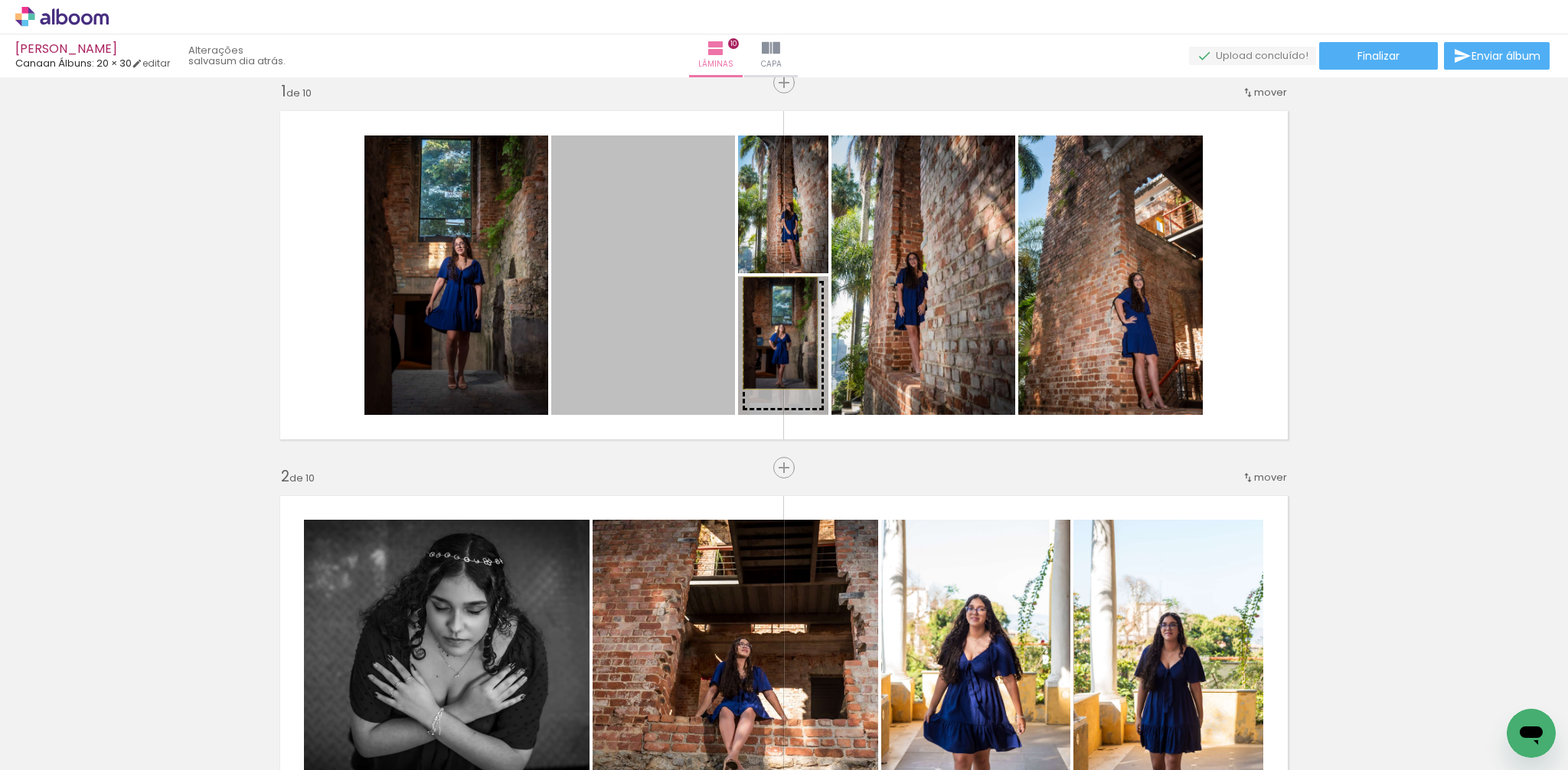
drag, startPoint x: 694, startPoint y: 322, endPoint x: 845, endPoint y: 349, distance: 153.4
click at [0, 0] on slot at bounding box center [0, 0] width 0 height 0
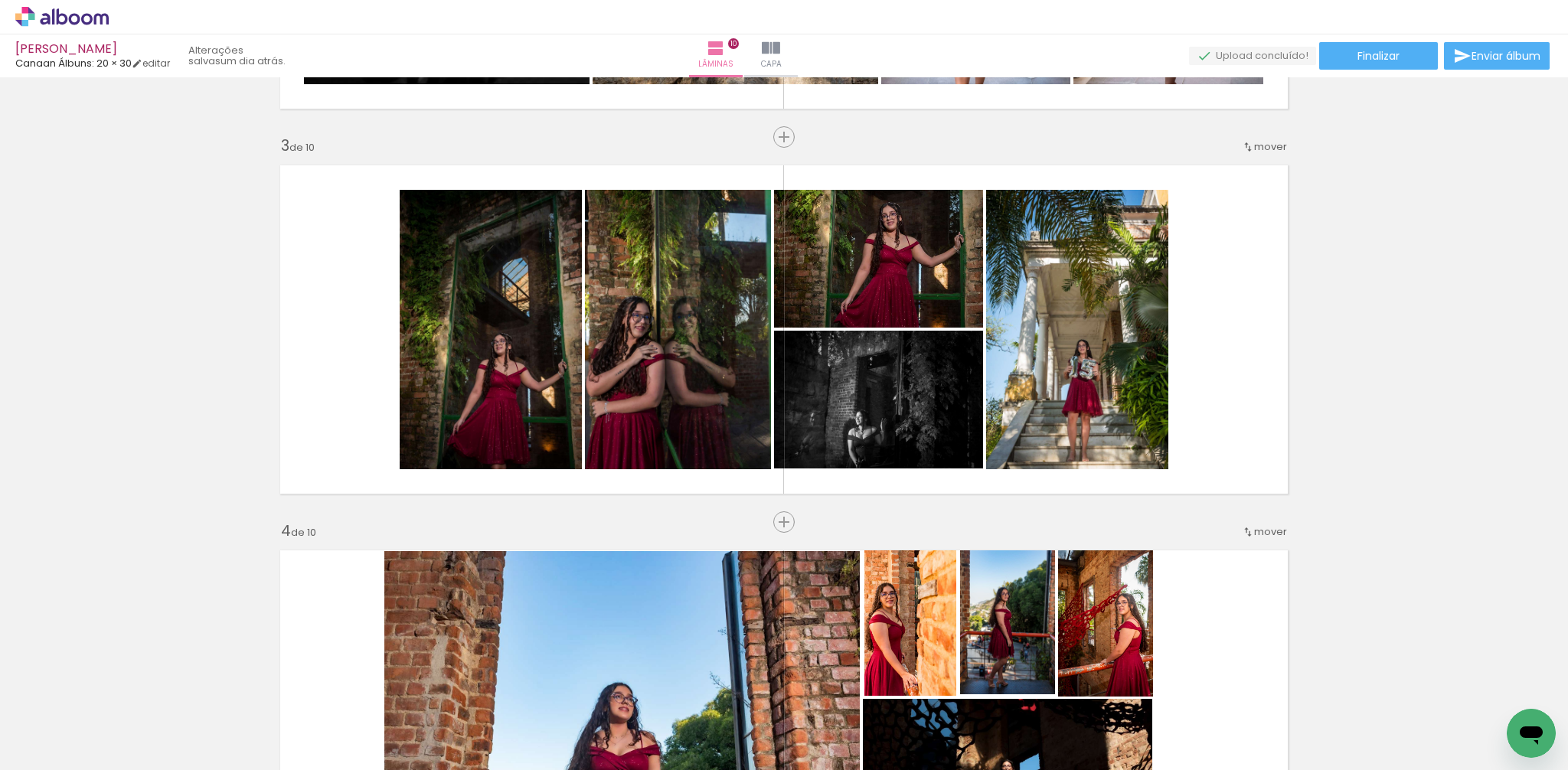
scroll to position [736, 0]
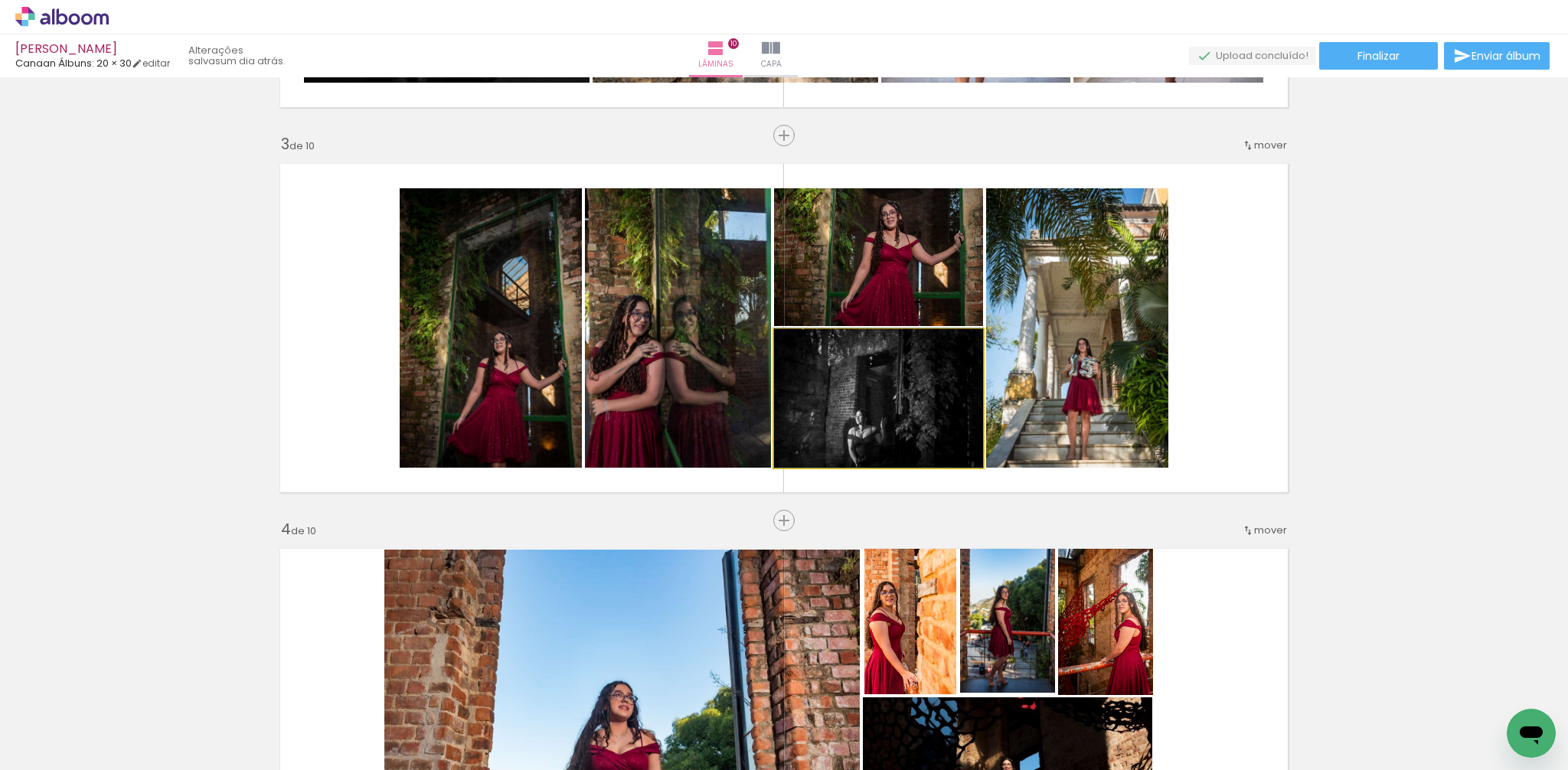
drag, startPoint x: 923, startPoint y: 419, endPoint x: 923, endPoint y: 406, distance: 13.0
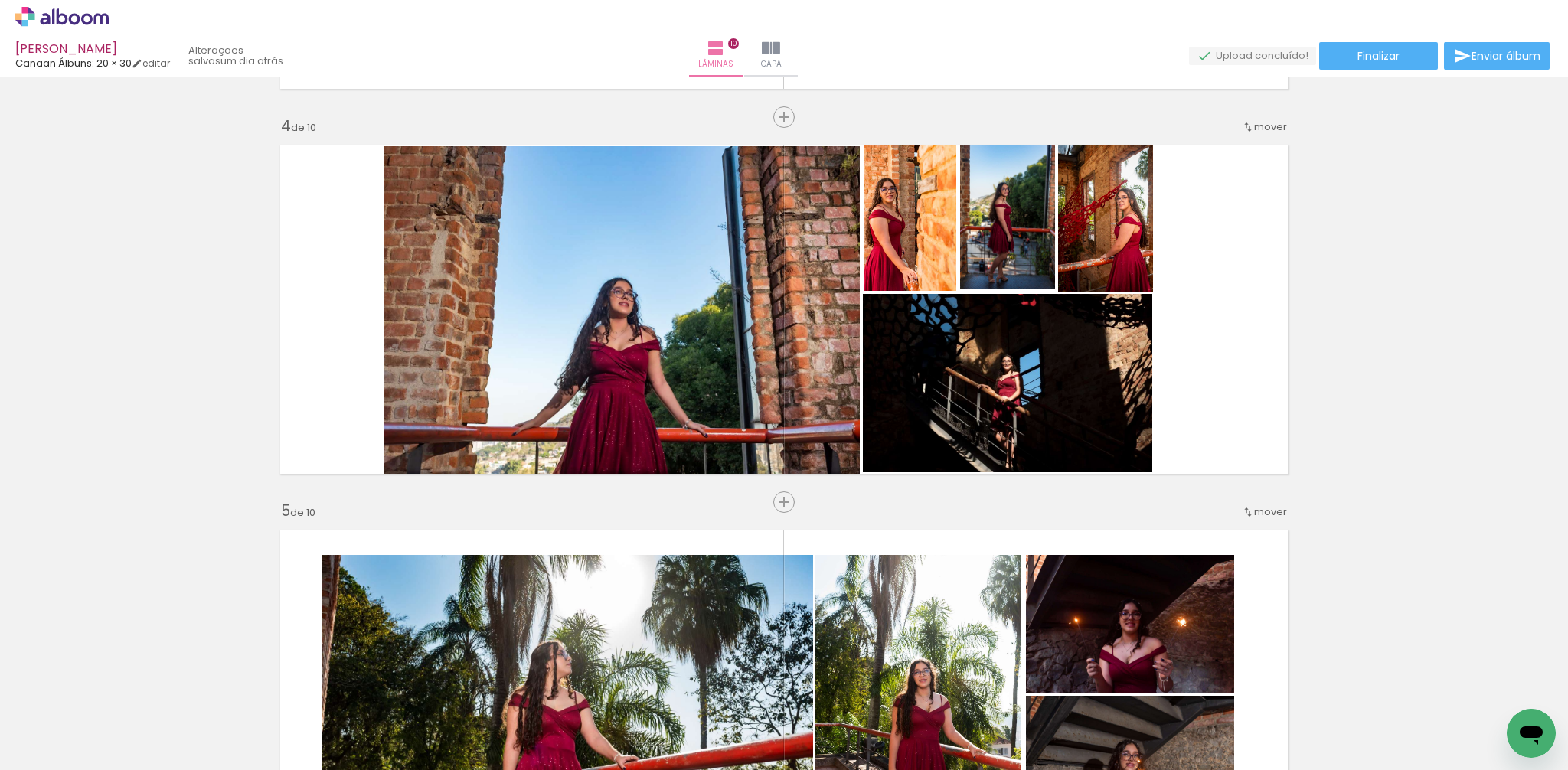
scroll to position [1138, 0]
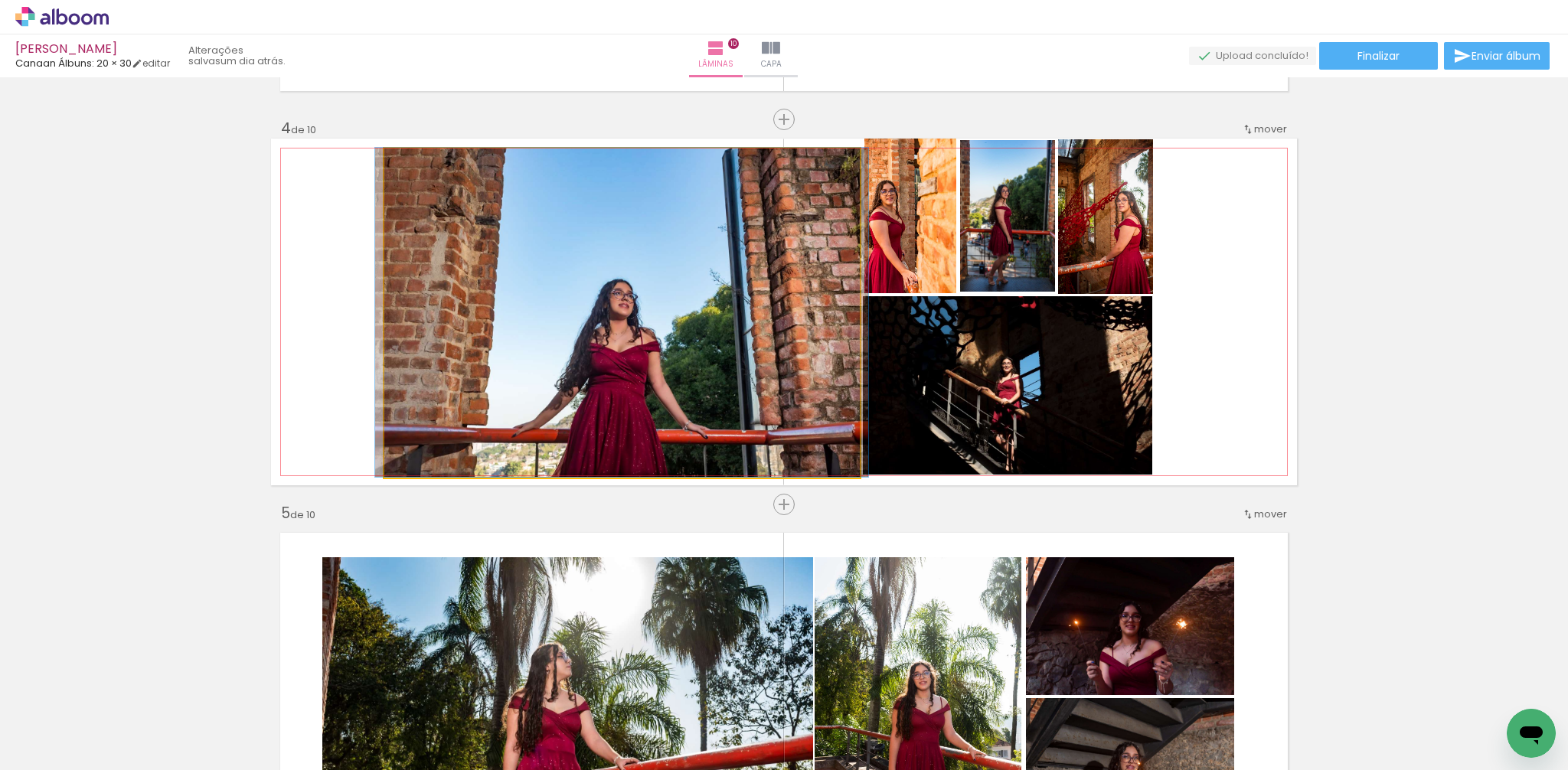
drag, startPoint x: 718, startPoint y: 423, endPoint x: 718, endPoint y: 411, distance: 12.0
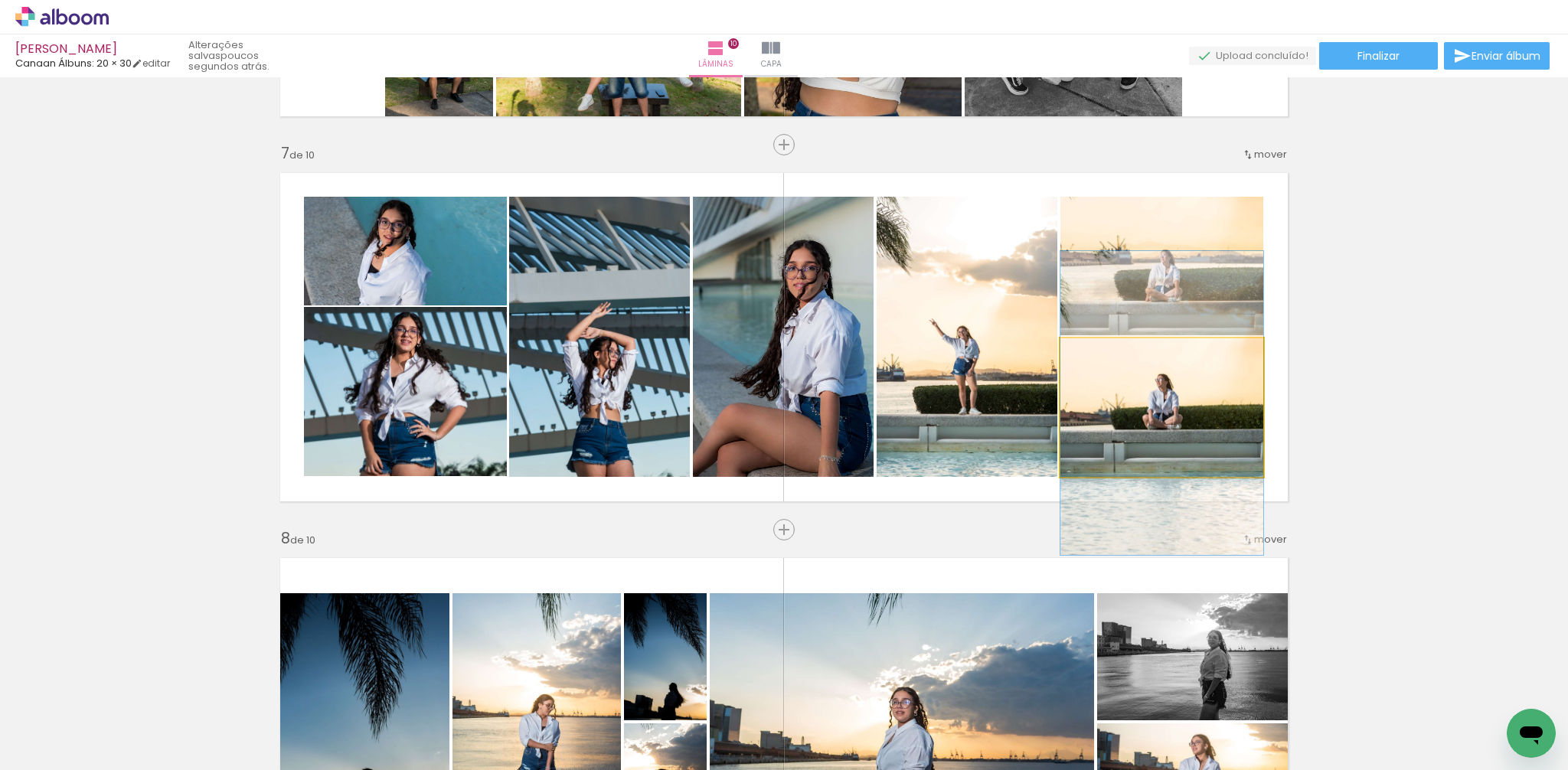
scroll to position [2269, 0]
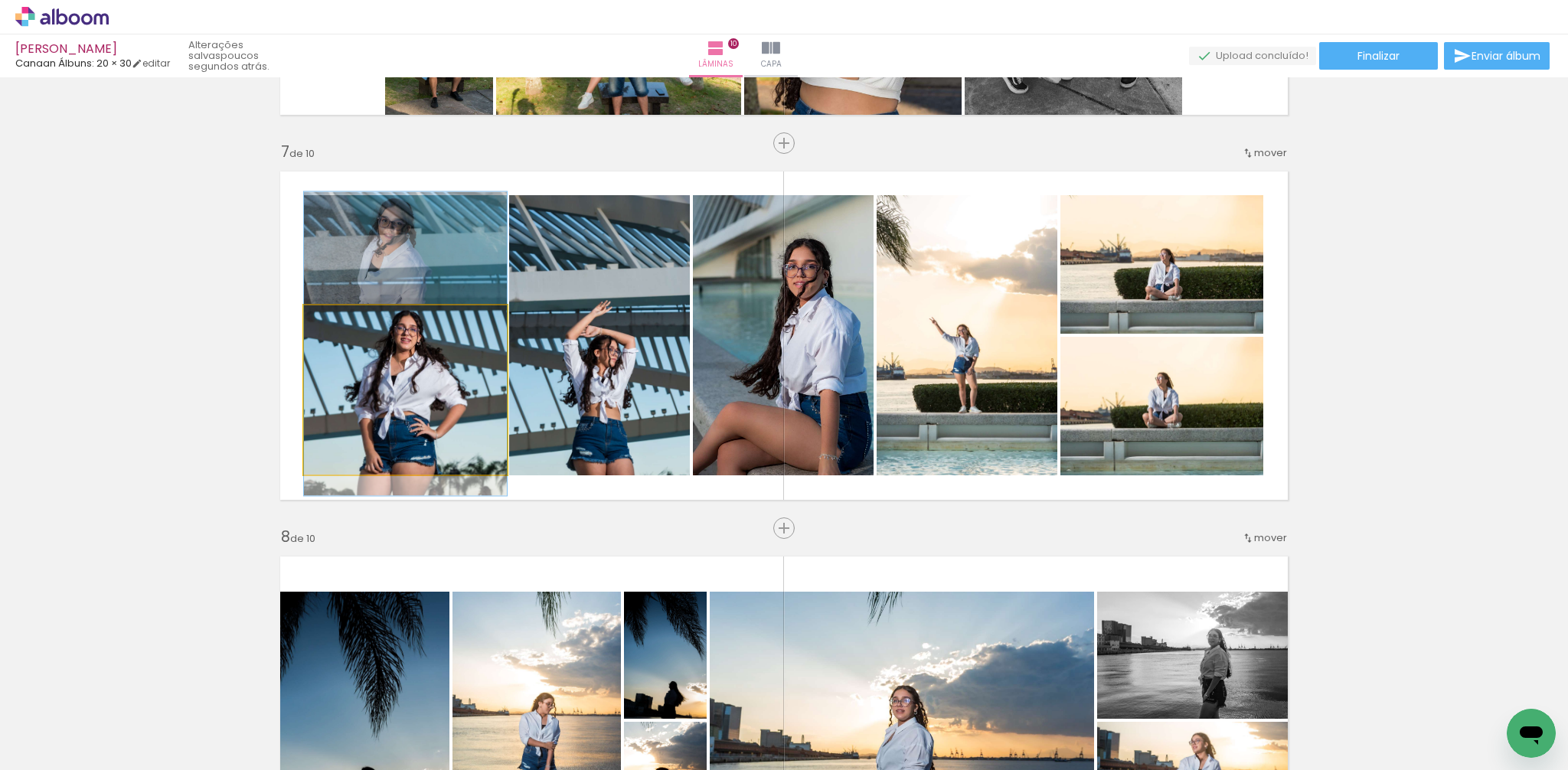
click at [424, 400] on quentale-photo at bounding box center [405, 390] width 203 height 169
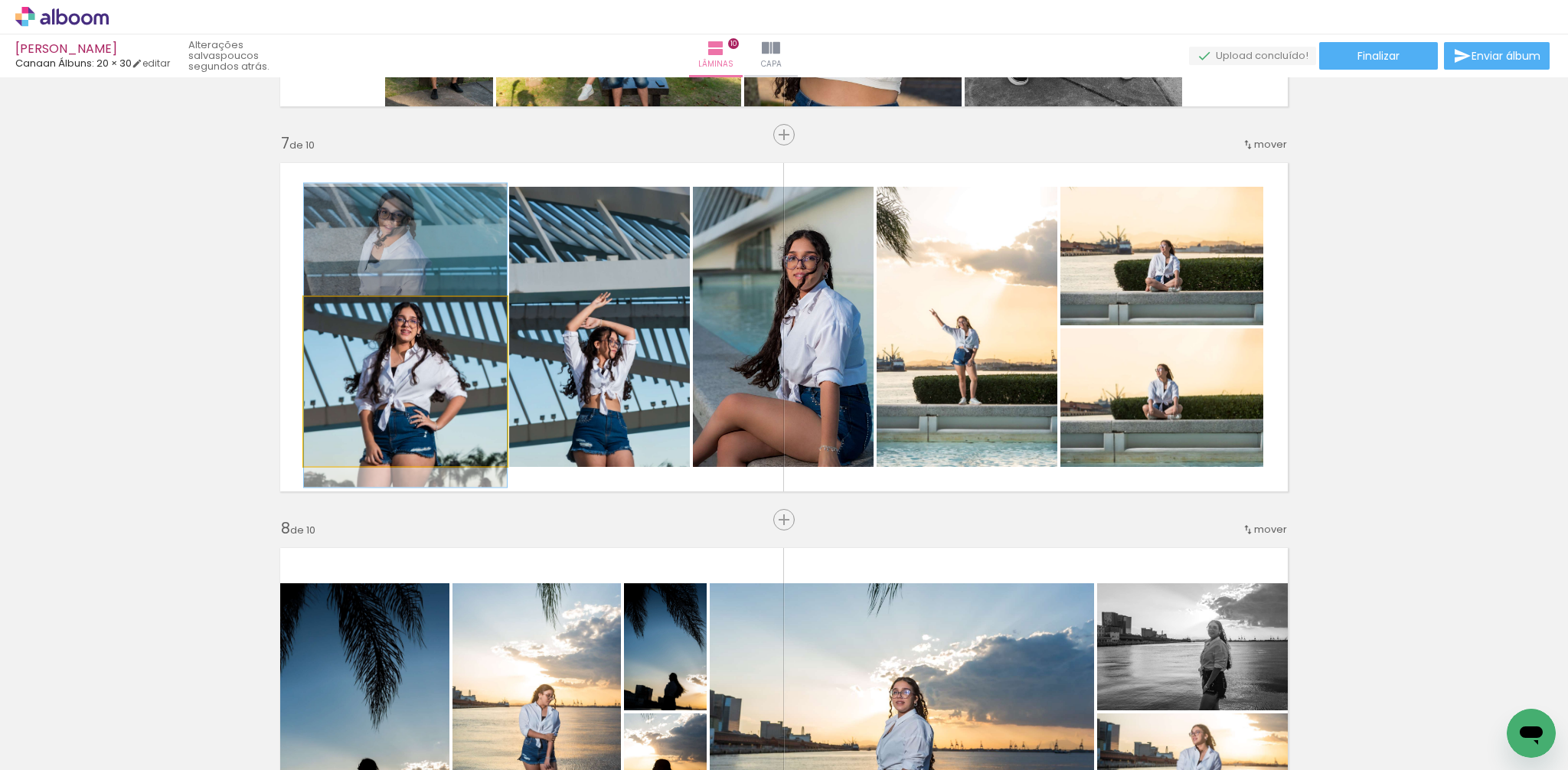
click at [424, 402] on quentale-photo at bounding box center [405, 381] width 203 height 169
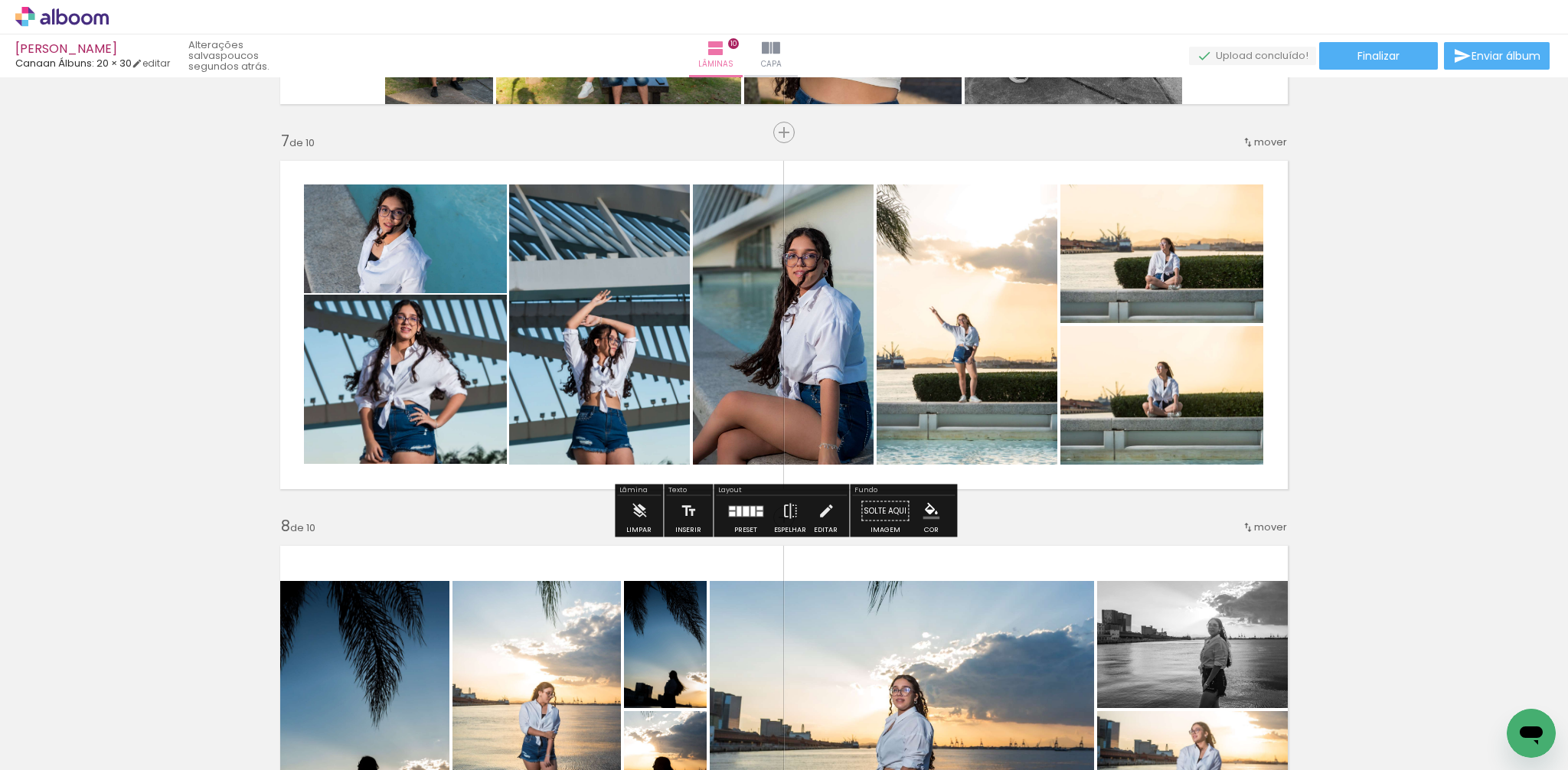
scroll to position [2284, 0]
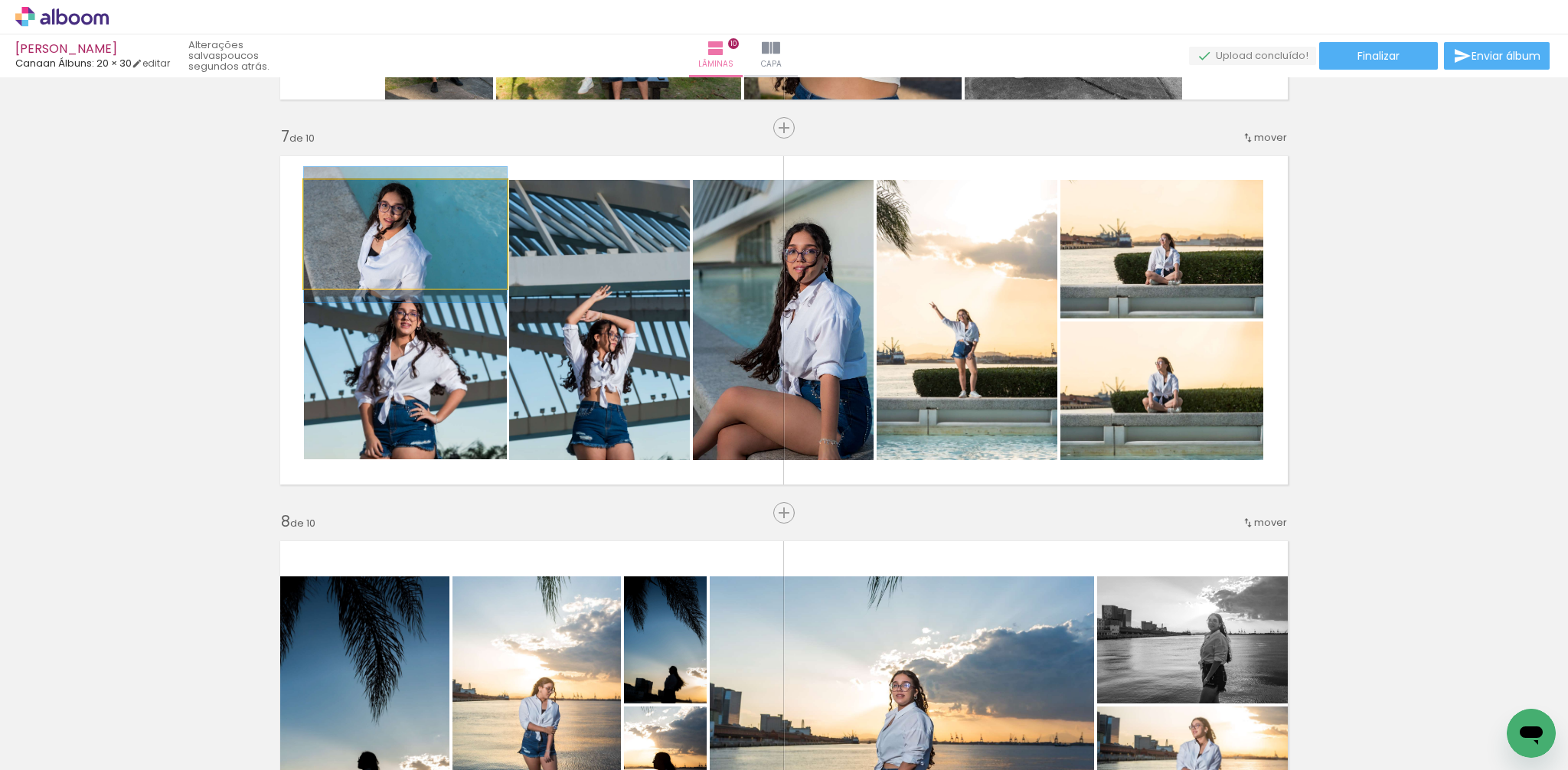
drag, startPoint x: 418, startPoint y: 255, endPoint x: 442, endPoint y: 283, distance: 36.9
click at [418, 255] on quentale-photo at bounding box center [405, 234] width 203 height 110
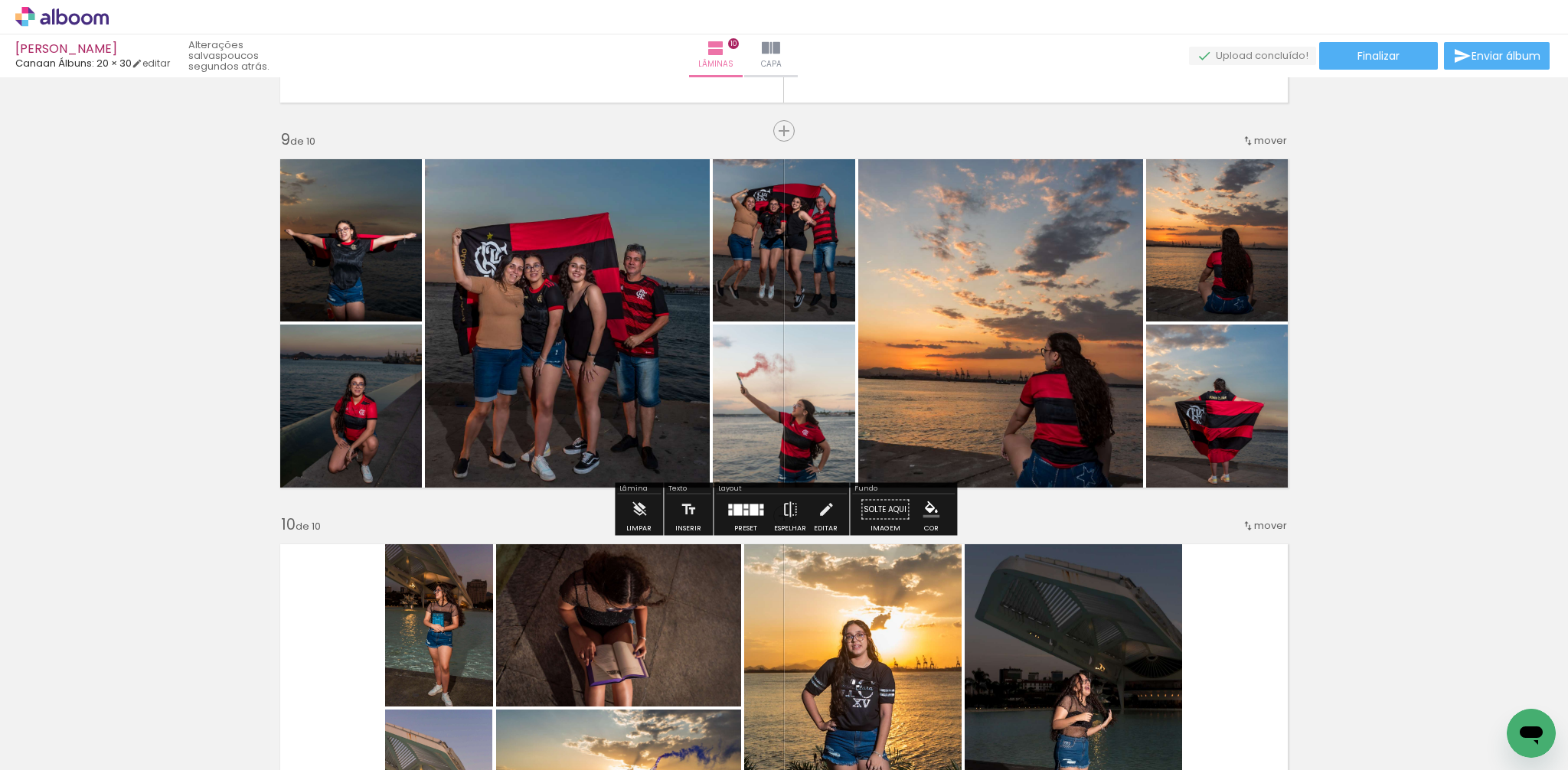
scroll to position [3065, 0]
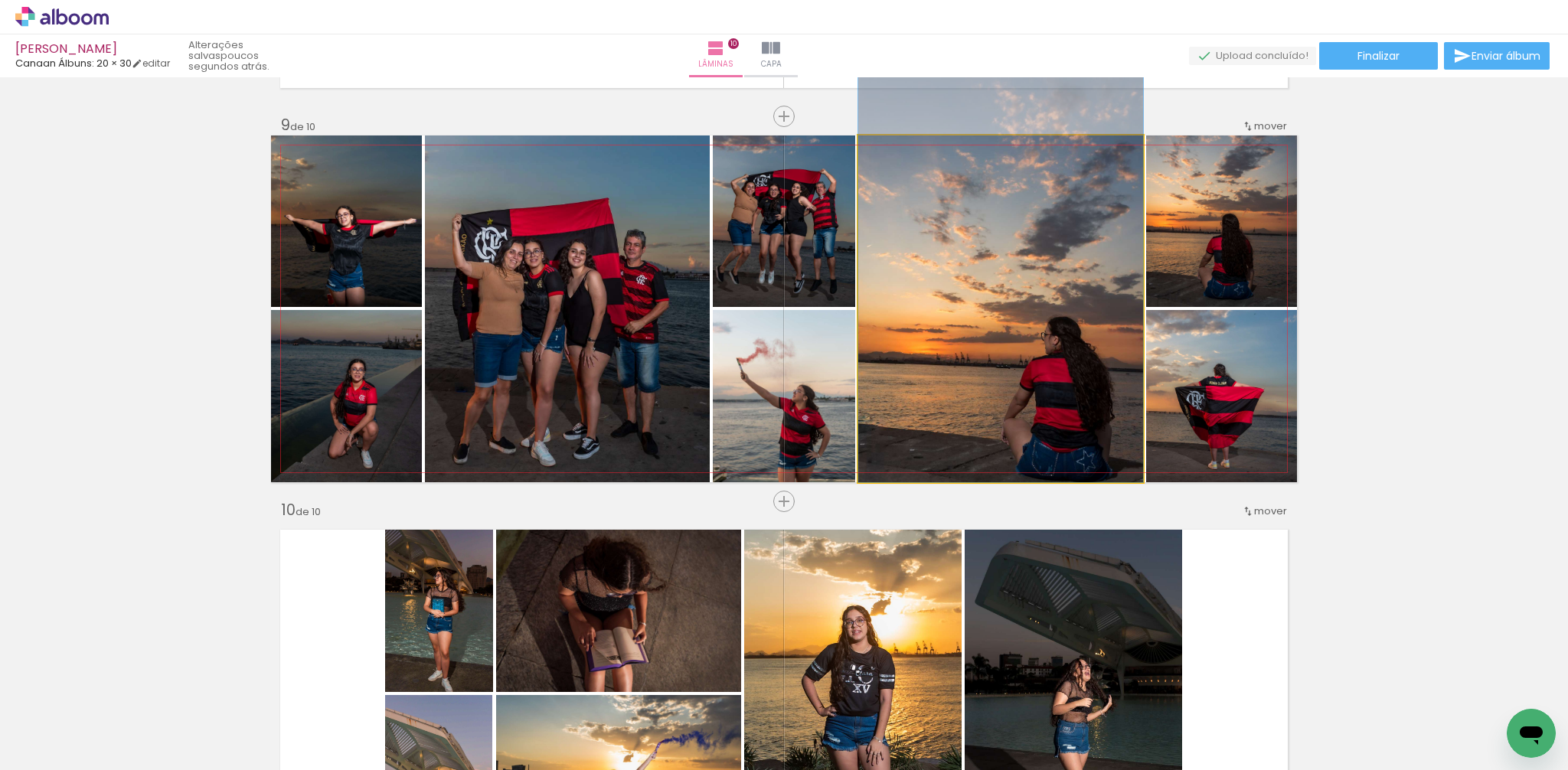
drag, startPoint x: 1036, startPoint y: 405, endPoint x: 1027, endPoint y: 380, distance: 26.6
click at [1027, 380] on div at bounding box center [1001, 269] width 285 height 426
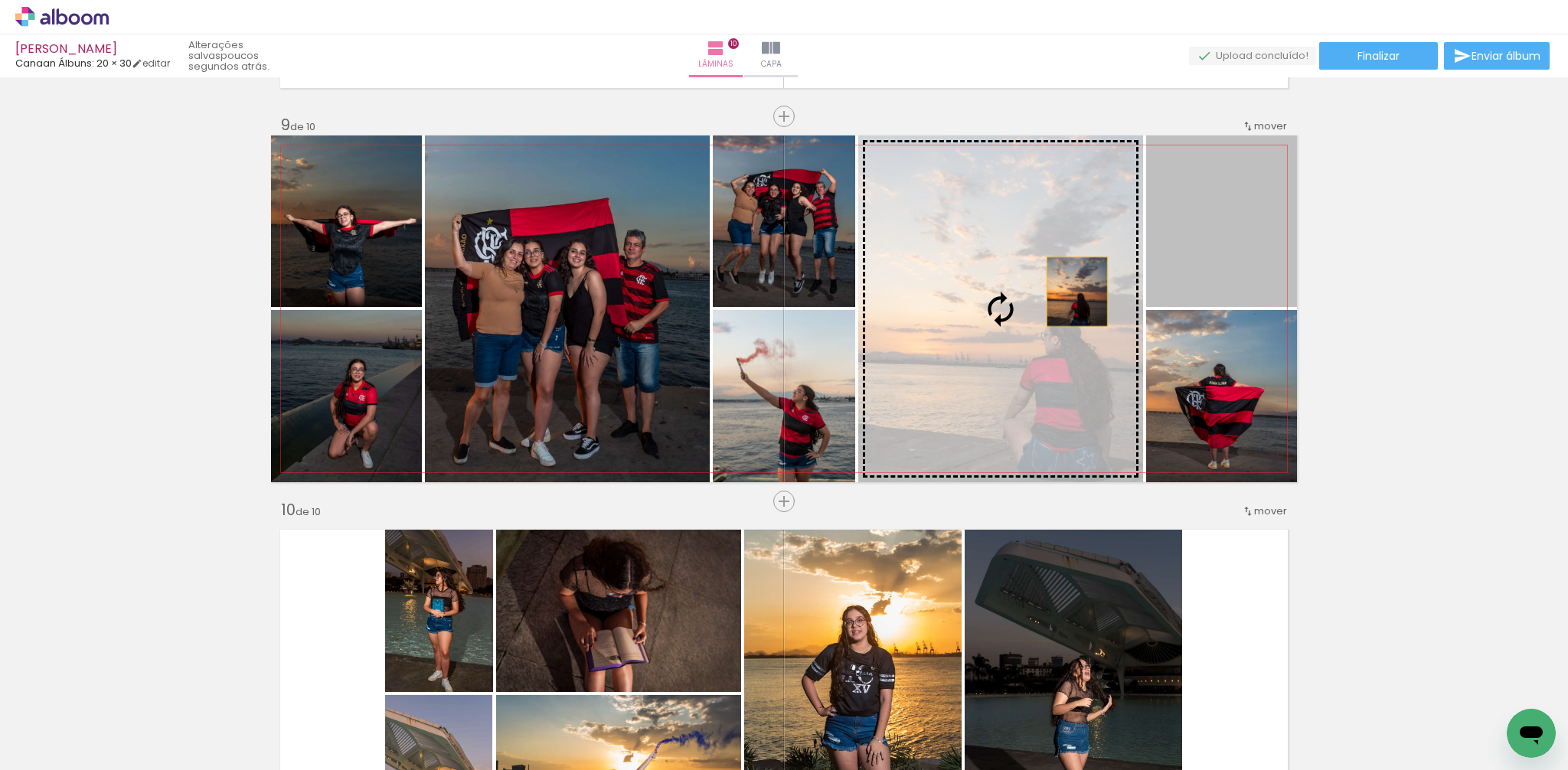
drag, startPoint x: 1229, startPoint y: 258, endPoint x: 1079, endPoint y: 296, distance: 154.7
click at [0, 0] on slot at bounding box center [0, 0] width 0 height 0
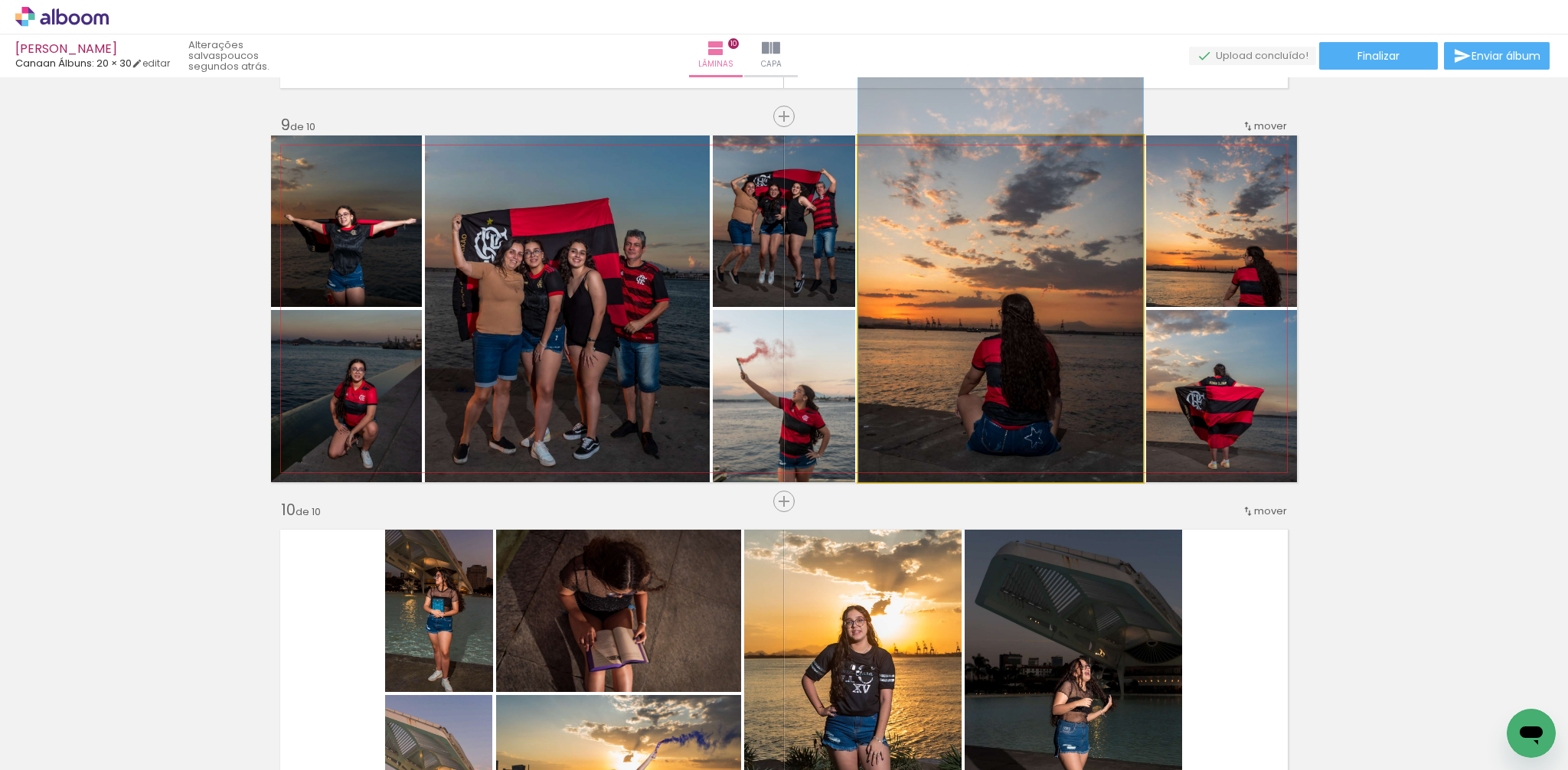
drag, startPoint x: 1041, startPoint y: 381, endPoint x: 1041, endPoint y: 303, distance: 78.0
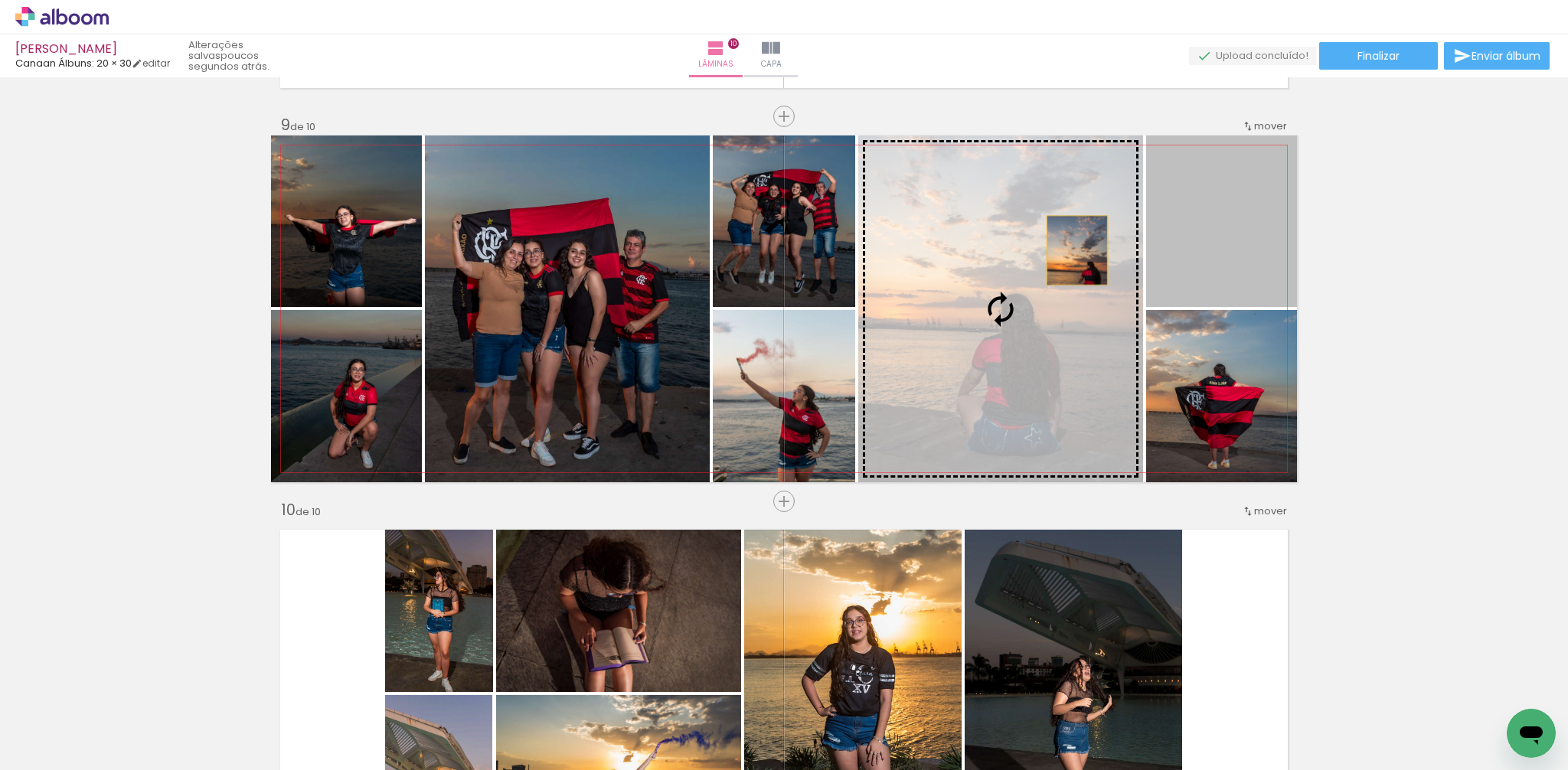
drag, startPoint x: 1188, startPoint y: 238, endPoint x: 1063, endPoint y: 253, distance: 125.9
click at [0, 0] on slot at bounding box center [0, 0] width 0 height 0
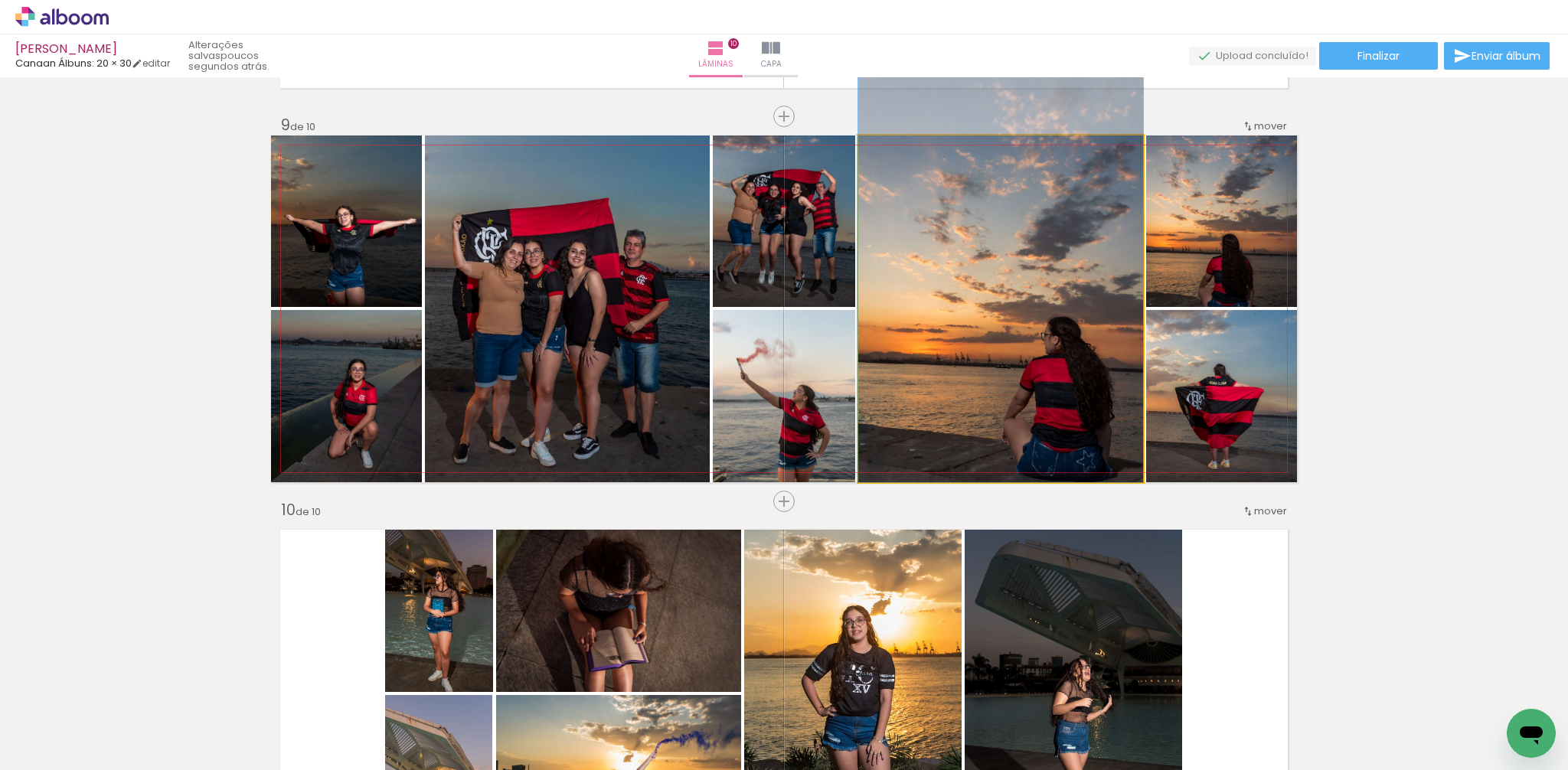
drag, startPoint x: 1031, startPoint y: 351, endPoint x: 1029, endPoint y: 310, distance: 41.0
click at [1030, 310] on div at bounding box center [1001, 269] width 285 height 426
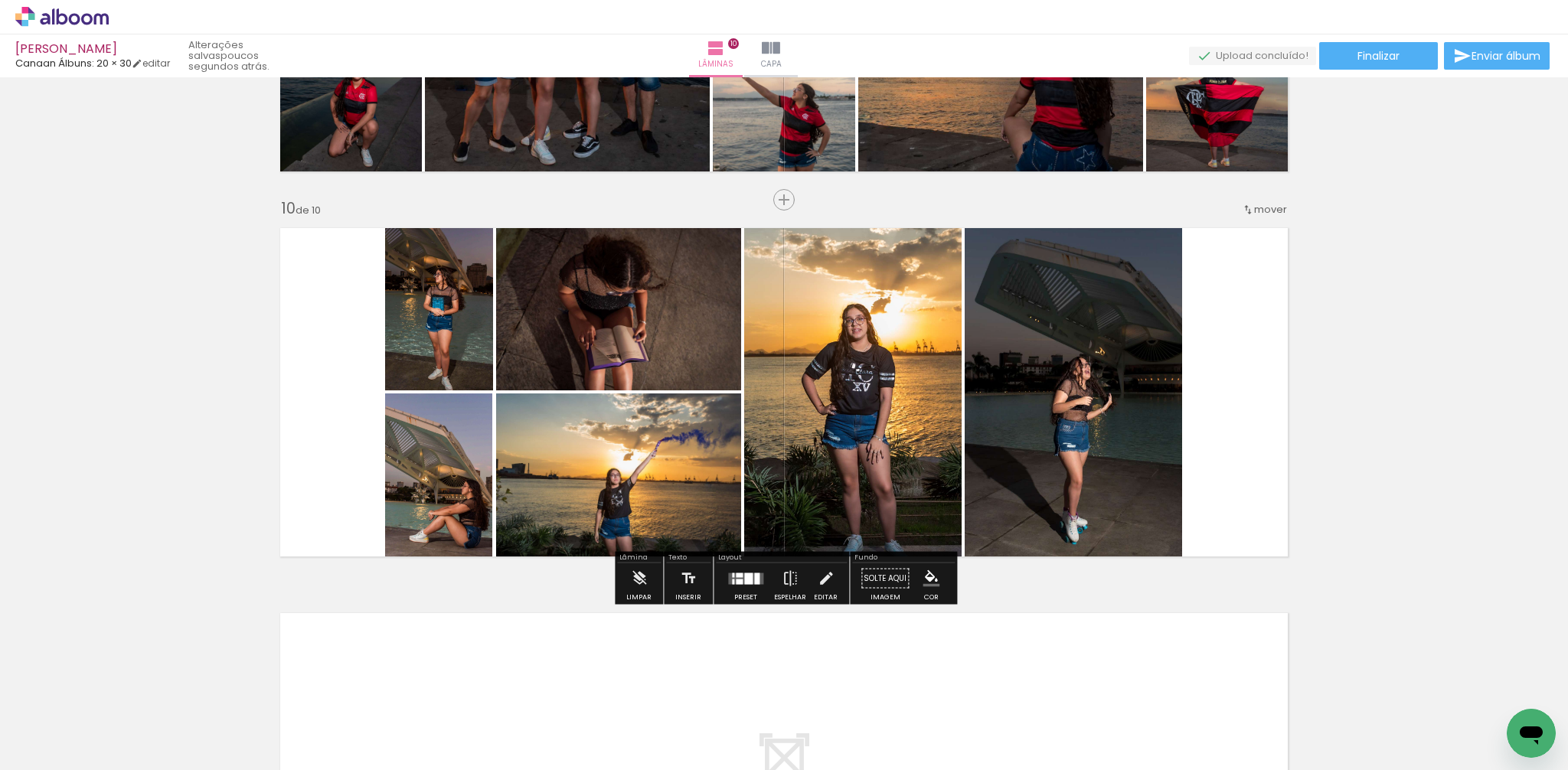
scroll to position [3345, 0]
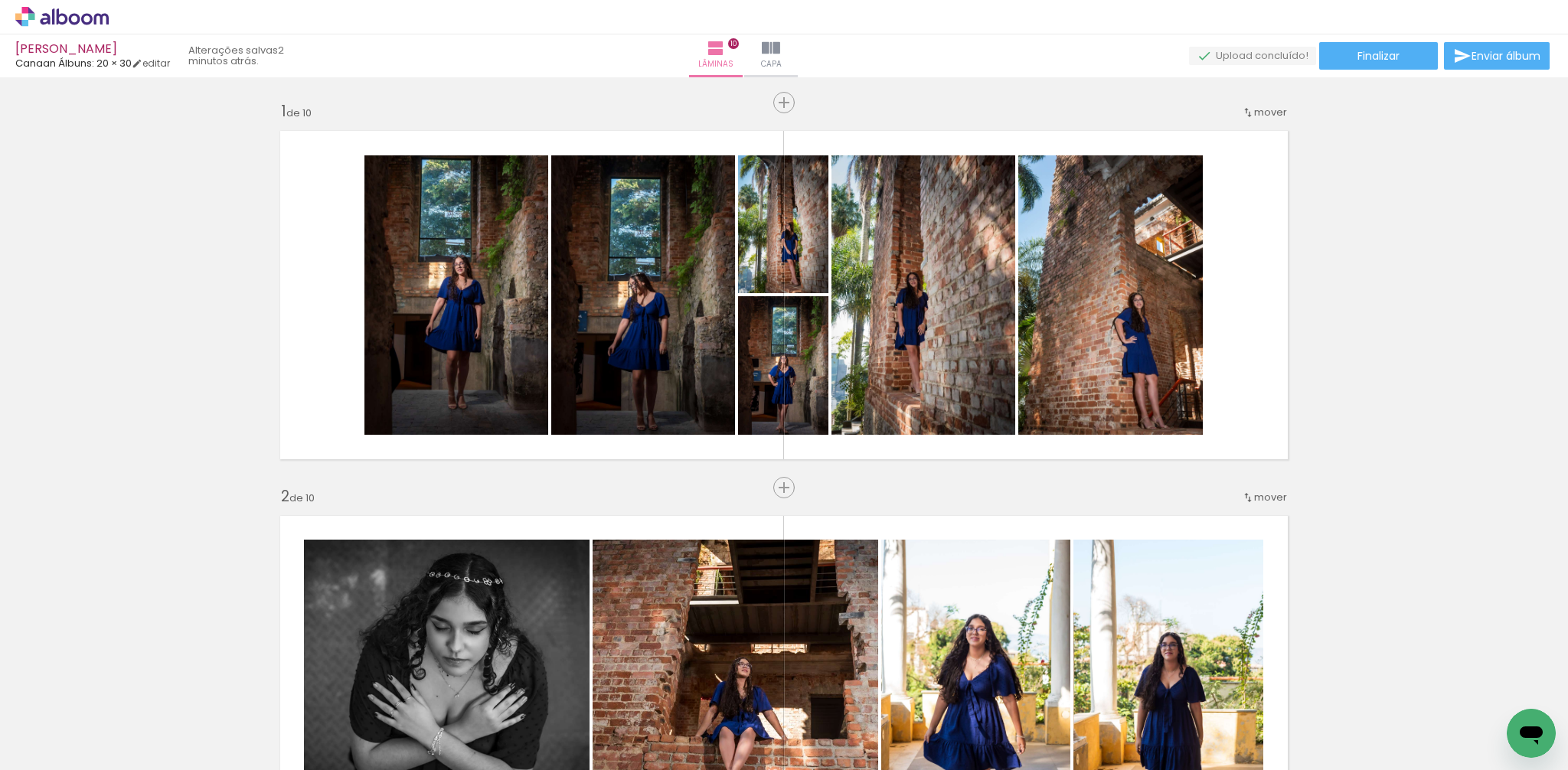
scroll to position [3892, 0]
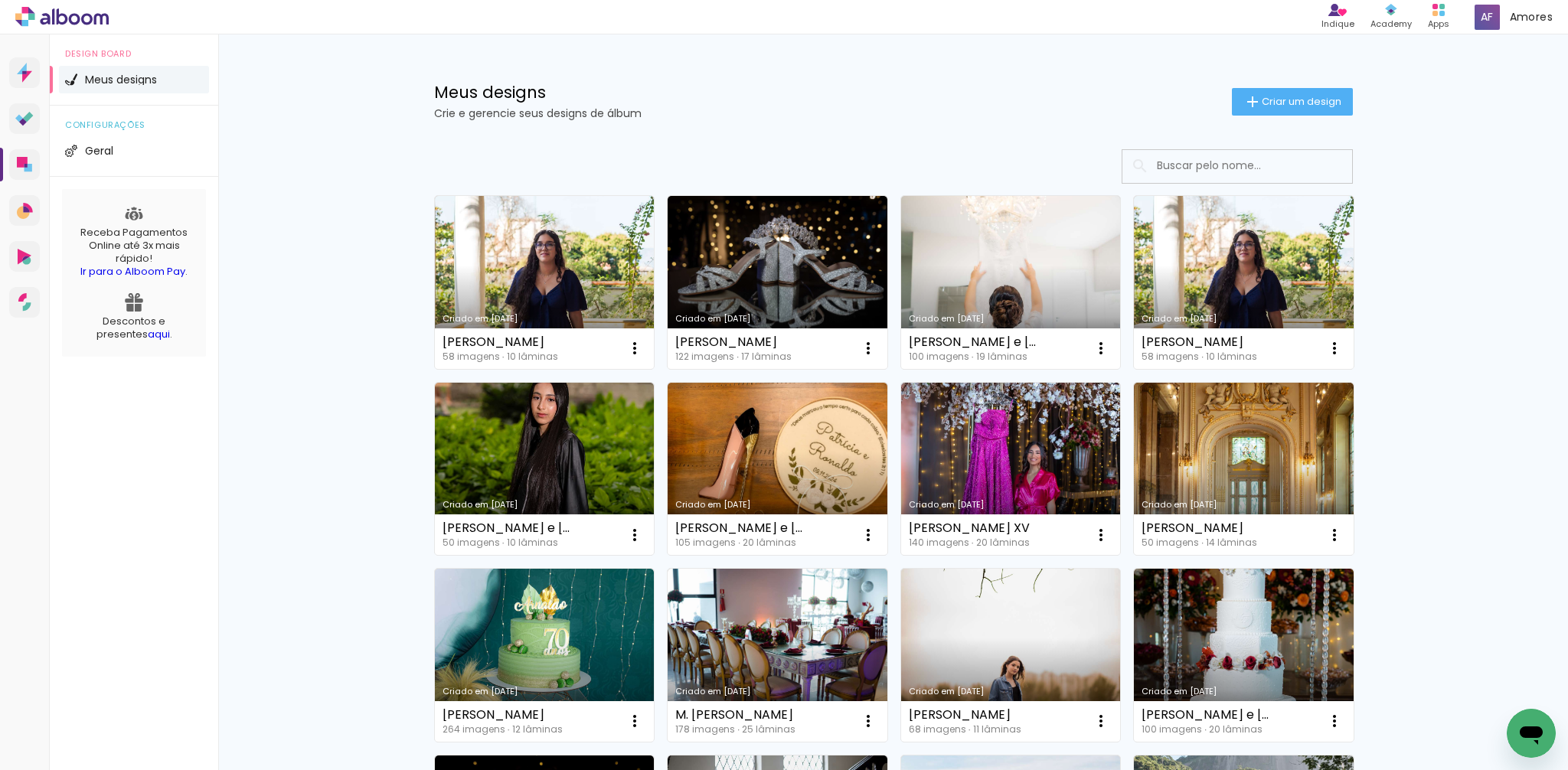
click at [733, 298] on link "Criado em 23/09/25" at bounding box center [777, 282] width 219 height 173
